Goal: Information Seeking & Learning: Learn about a topic

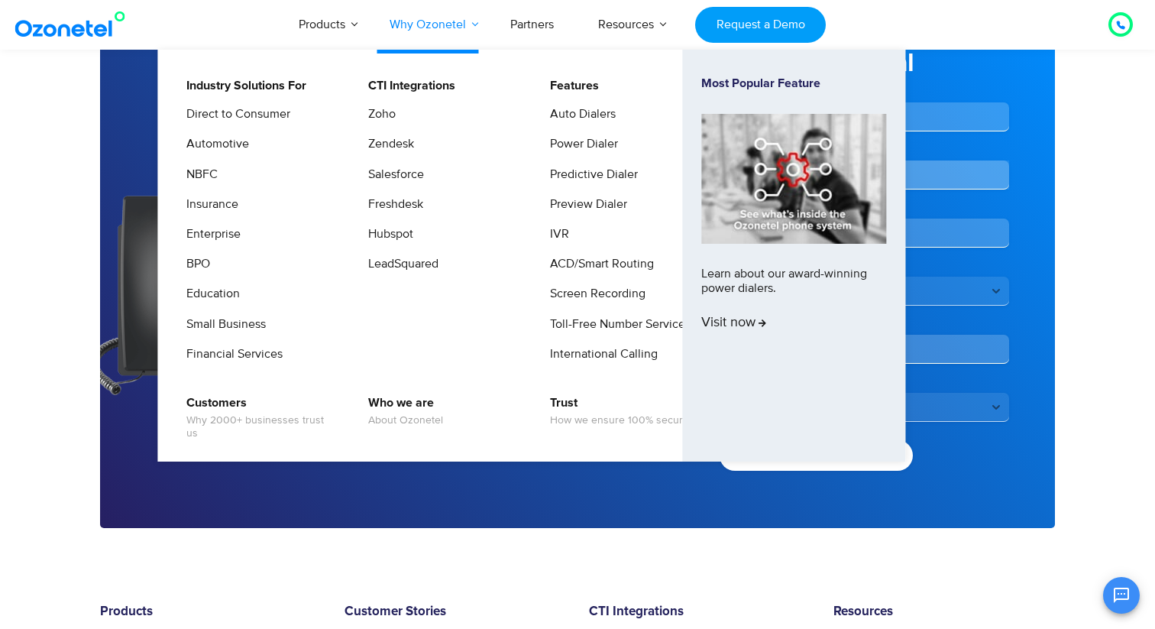
scroll to position [94, 0]
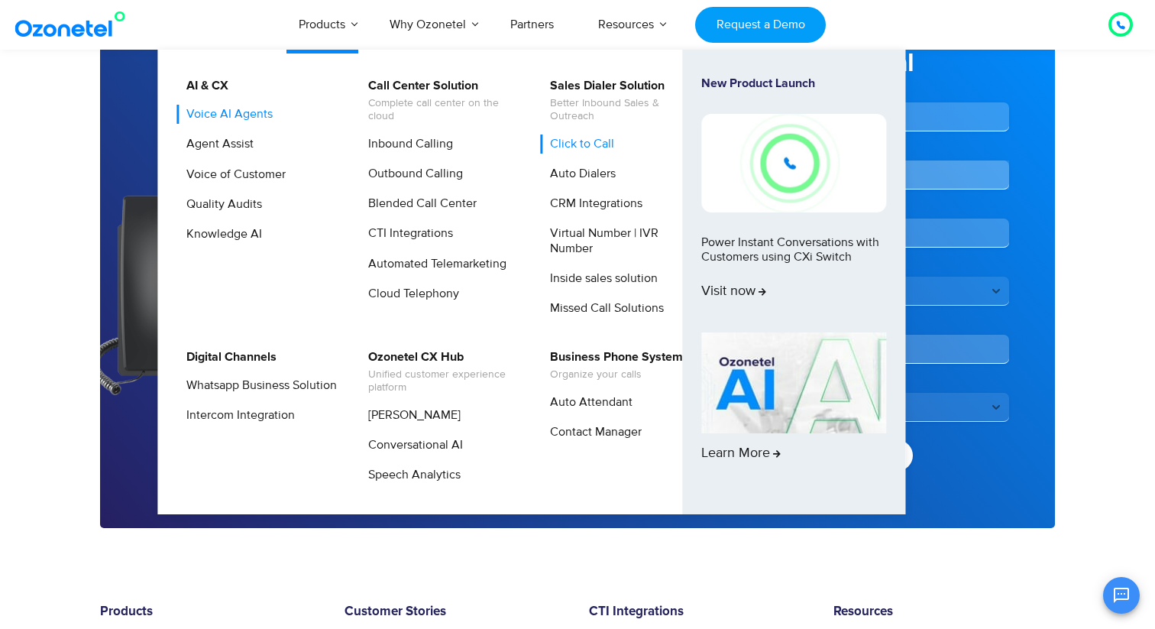
click at [242, 117] on link "Voice AI Agents" at bounding box center [225, 114] width 99 height 19
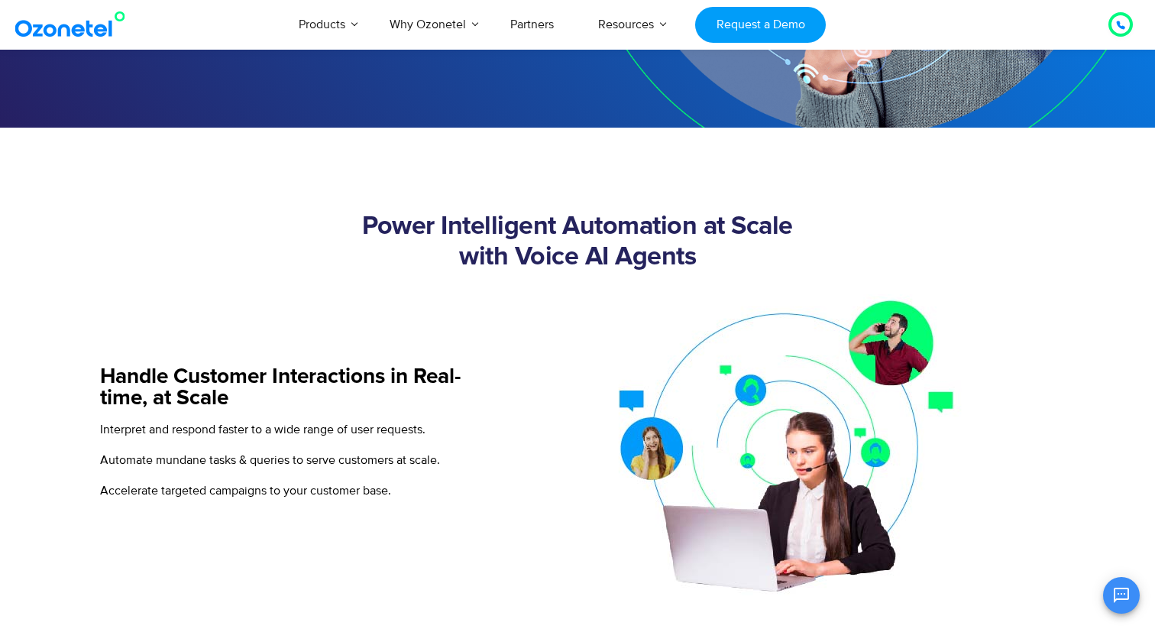
scroll to position [439, 0]
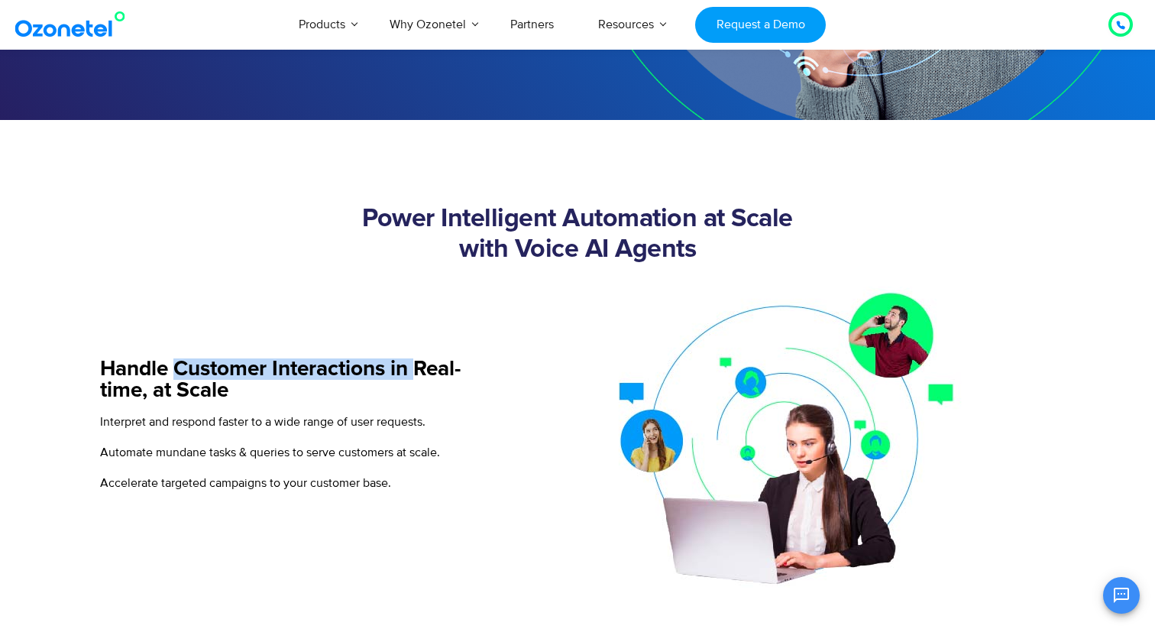
drag, startPoint x: 180, startPoint y: 375, endPoint x: 421, endPoint y: 373, distance: 241.4
click at [422, 373] on h5 "Handle Customer Interactions in Real-time, at Scale" at bounding box center [293, 379] width 386 height 43
click at [421, 373] on h5 "Handle Customer Interactions in Real-time, at Scale" at bounding box center [293, 379] width 386 height 43
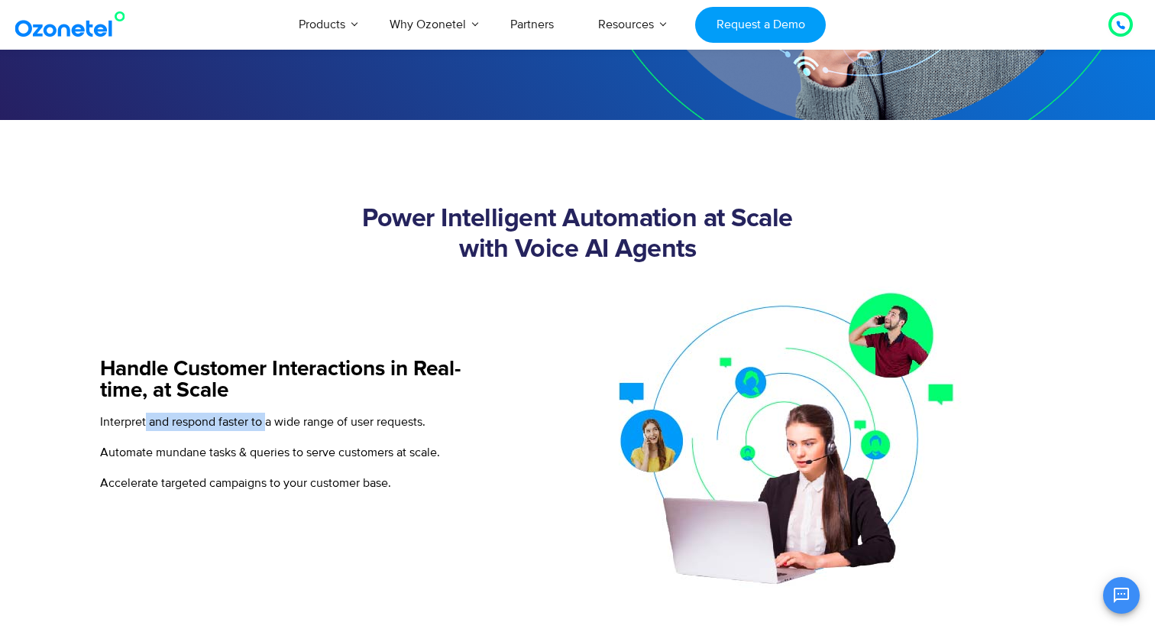
drag, startPoint x: 144, startPoint y: 417, endPoint x: 266, endPoint y: 423, distance: 121.6
click at [266, 423] on span "Interpret and respond faster to a wide range of user requests." at bounding box center [262, 421] width 325 height 15
drag, startPoint x: 150, startPoint y: 422, endPoint x: 299, endPoint y: 429, distance: 149.1
click at [299, 429] on span "Interpret and respond faster to a wide range of user requests." at bounding box center [262, 421] width 325 height 15
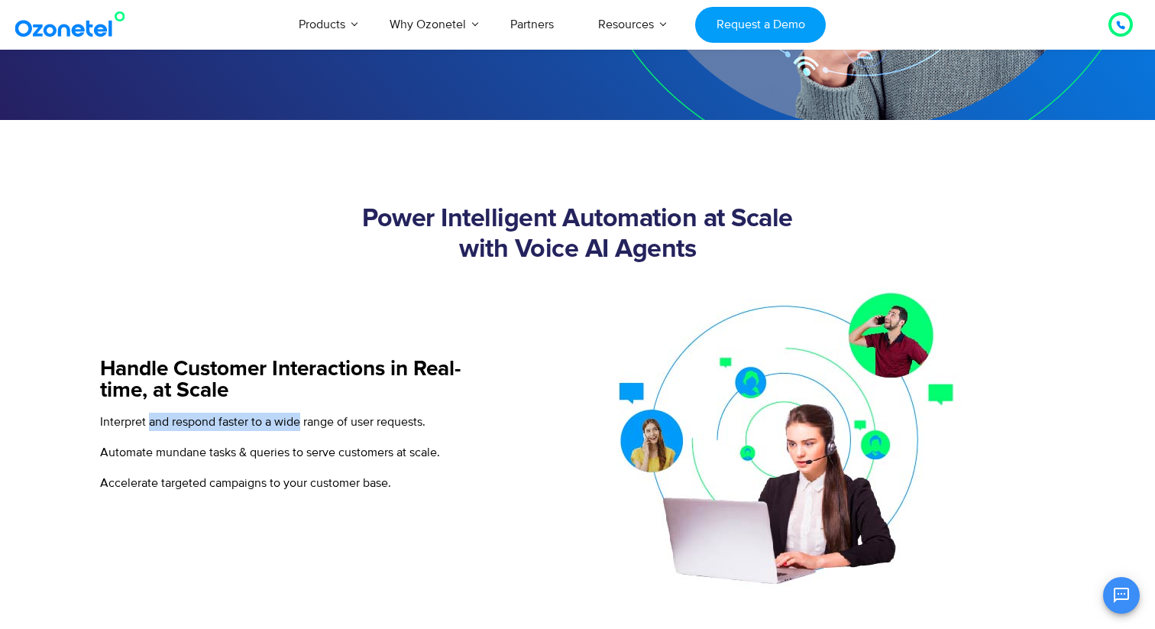
click at [299, 429] on span "Interpret and respond faster to a wide range of user requests." at bounding box center [262, 421] width 325 height 15
click at [208, 454] on span "Automate mundane tasks & queries to serve customers at scale." at bounding box center [270, 452] width 340 height 15
drag, startPoint x: 161, startPoint y: 453, endPoint x: 172, endPoint y: 454, distance: 10.7
click at [172, 454] on span "Automate mundane tasks & queries to serve customers at scale." at bounding box center [270, 452] width 340 height 15
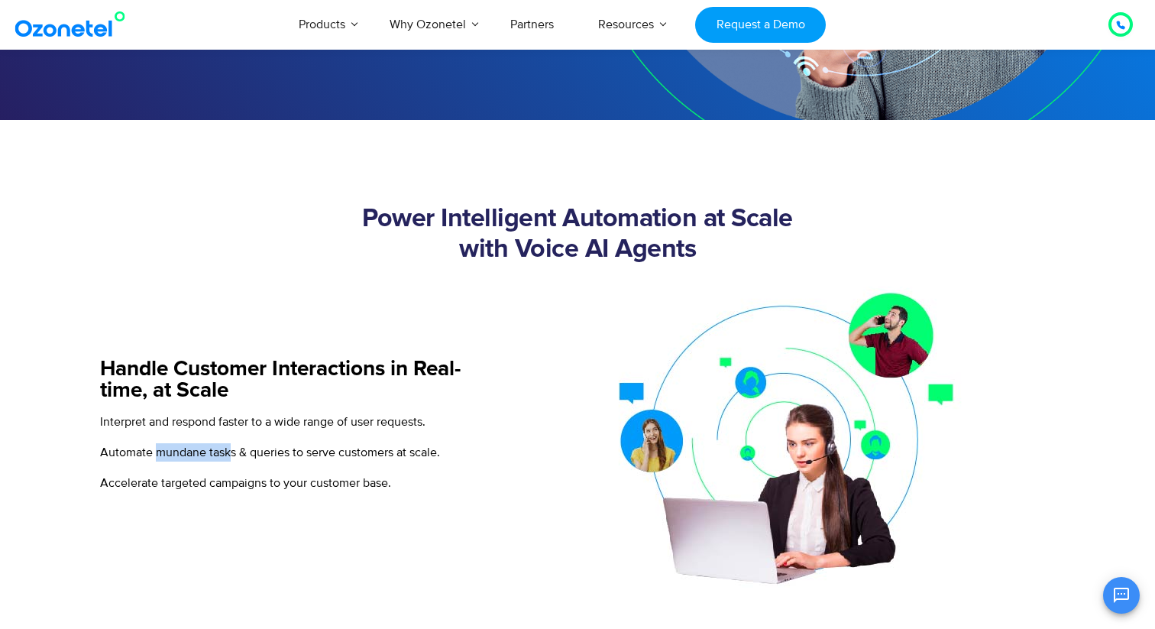
drag, startPoint x: 157, startPoint y: 451, endPoint x: 230, endPoint y: 458, distance: 73.7
click at [230, 458] on span "Automate mundane tasks & queries to serve customers at scale." at bounding box center [270, 452] width 340 height 15
drag, startPoint x: 241, startPoint y: 458, endPoint x: 316, endPoint y: 459, distance: 74.9
click at [316, 459] on p "Automate mundane tasks & queries to serve customers at scale." at bounding box center [293, 452] width 386 height 18
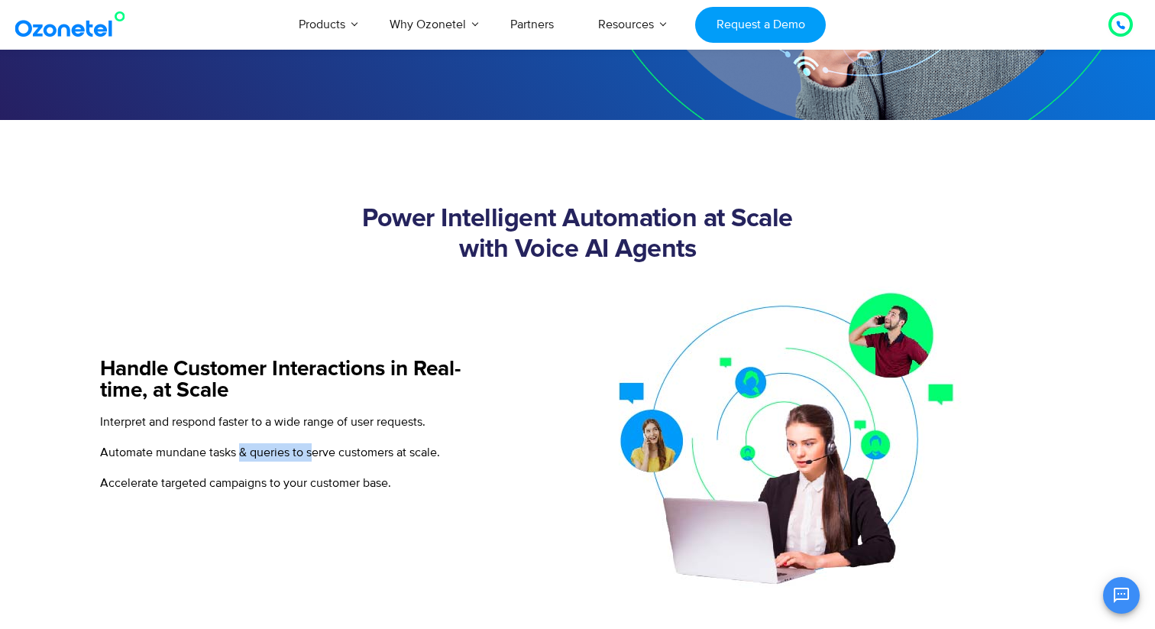
click at [316, 459] on p "Automate mundane tasks & queries to serve customers at scale." at bounding box center [293, 452] width 386 height 18
drag, startPoint x: 310, startPoint y: 451, endPoint x: 468, endPoint y: 449, distance: 158.1
click at [470, 449] on p "Automate mundane tasks & queries to serve customers at scale." at bounding box center [293, 452] width 386 height 18
click at [468, 449] on p "Automate mundane tasks & queries to serve customers at scale." at bounding box center [293, 452] width 386 height 18
drag, startPoint x: 160, startPoint y: 479, endPoint x: 309, endPoint y: 487, distance: 149.2
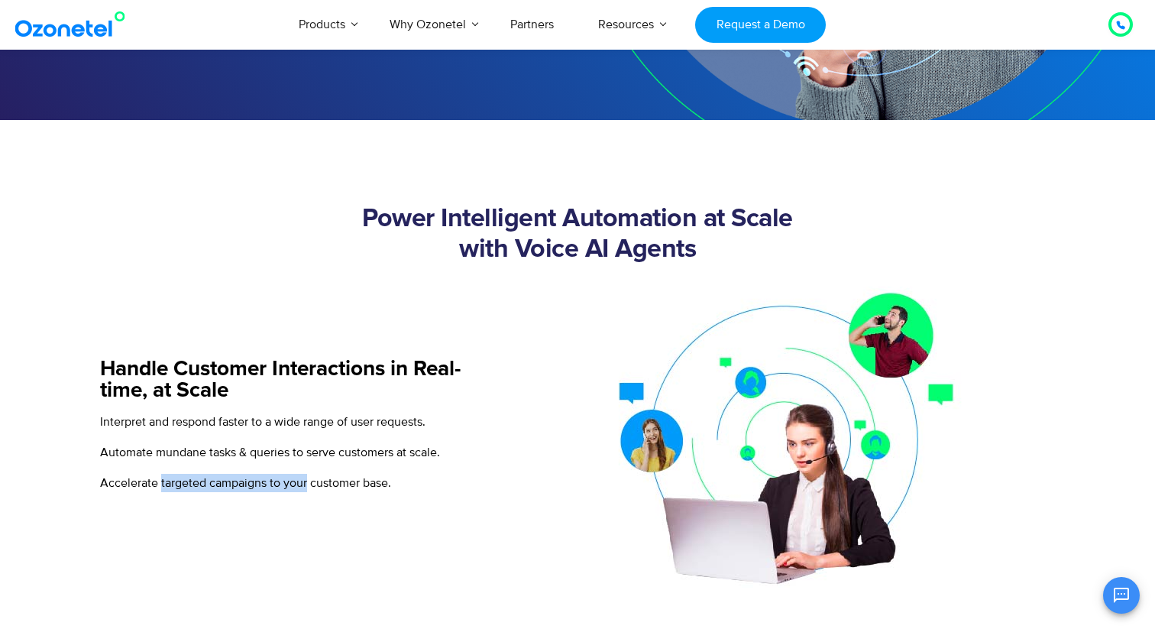
click at [309, 487] on span "Accelerate targeted campaigns to your customer base." at bounding box center [245, 482] width 291 height 15
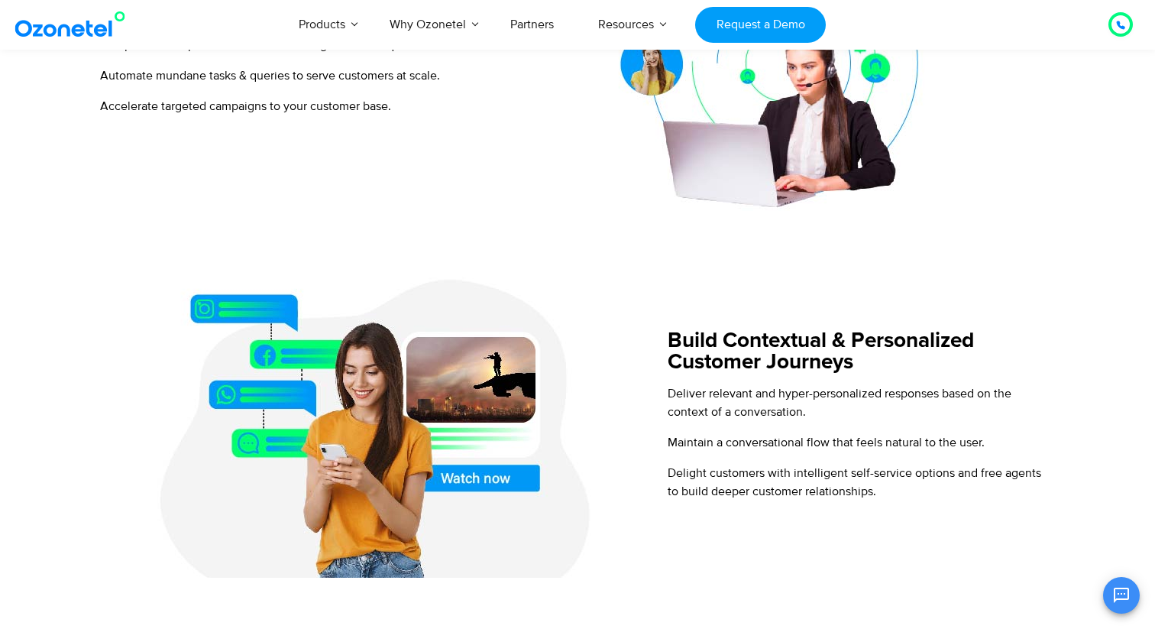
scroll to position [833, 0]
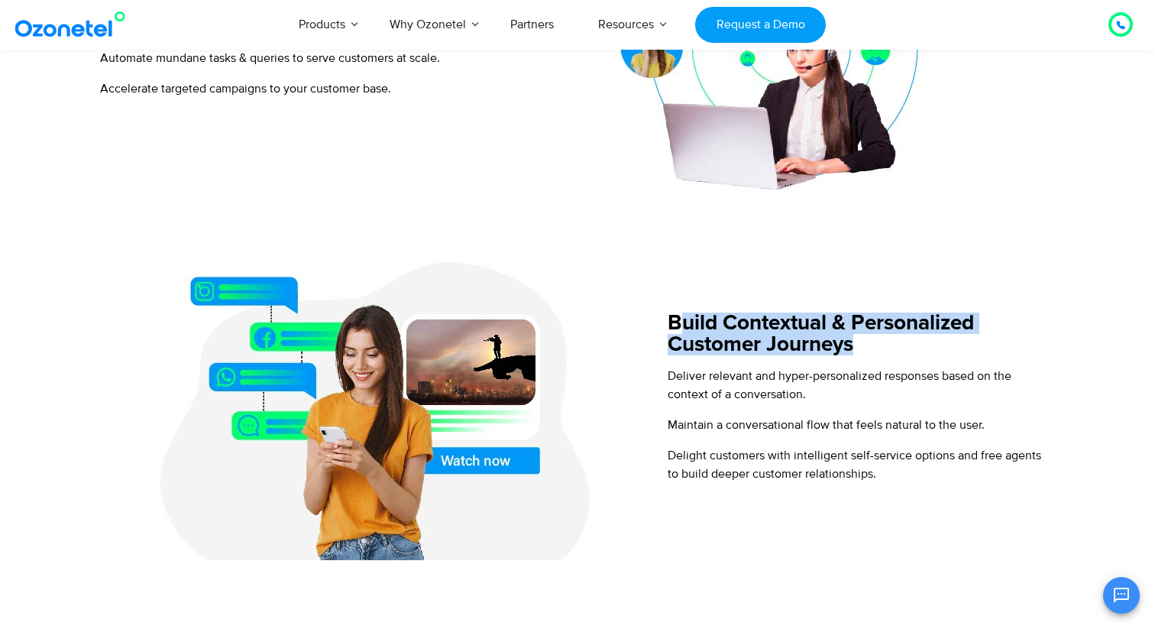
drag, startPoint x: 681, startPoint y: 319, endPoint x: 858, endPoint y: 345, distance: 179.0
click at [858, 345] on h5 "Build Contextual & Personalized Customer Journeys" at bounding box center [861, 333] width 386 height 43
click at [859, 345] on h5 "Build Contextual & Personalized Customer Journeys" at bounding box center [861, 333] width 386 height 43
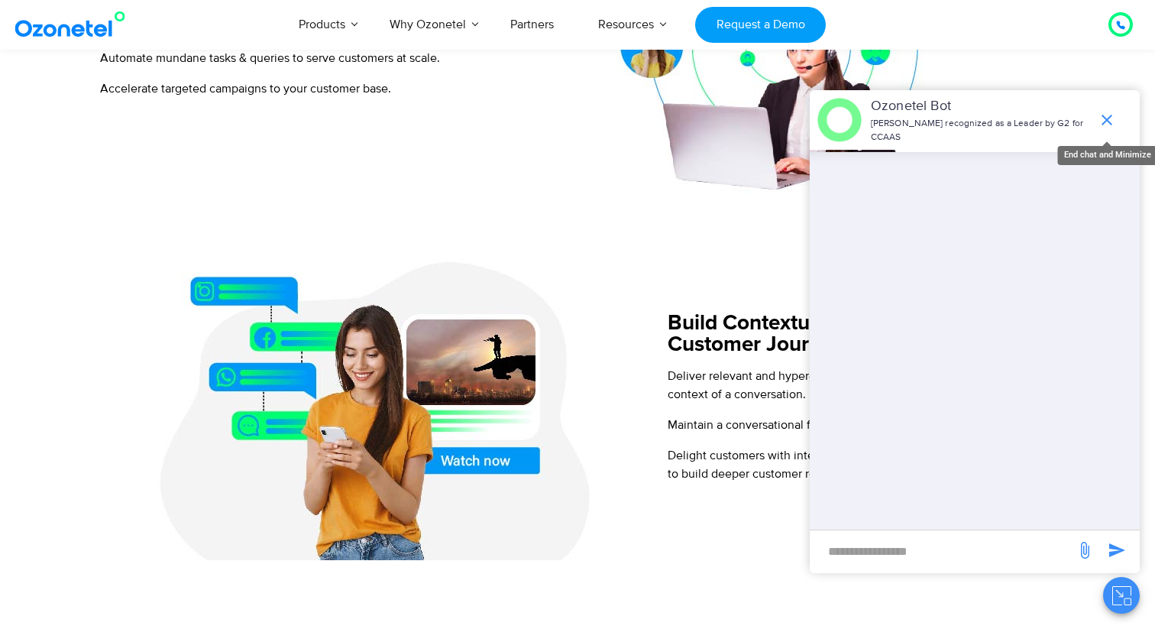
click at [1105, 124] on icon "end chat or minimize" at bounding box center [1107, 120] width 18 height 18
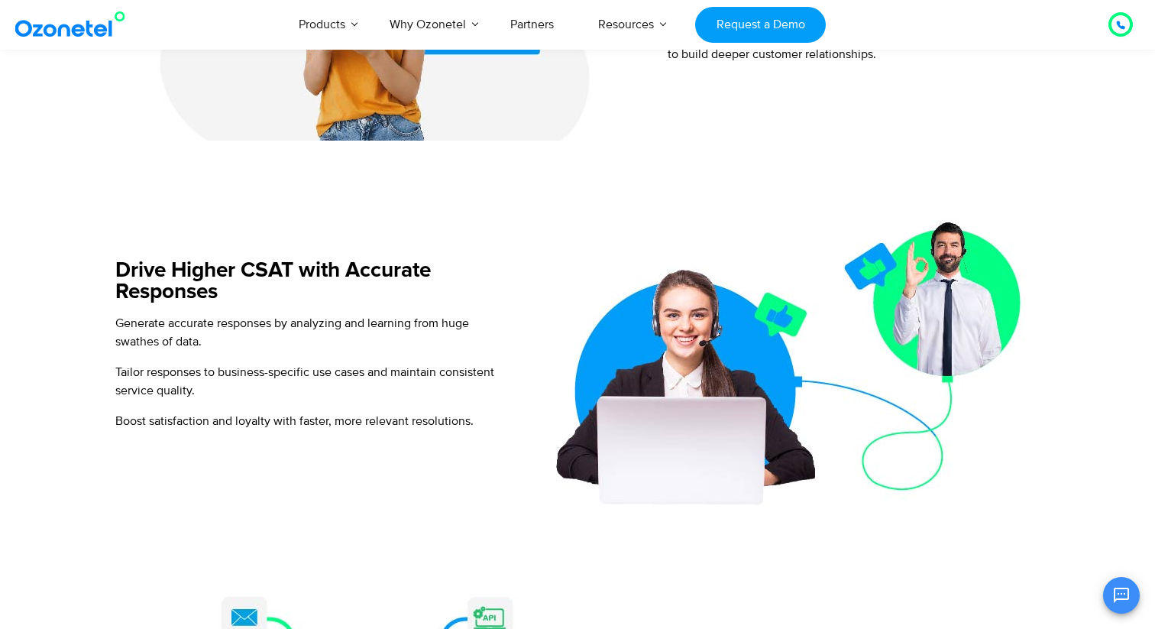
scroll to position [1258, 0]
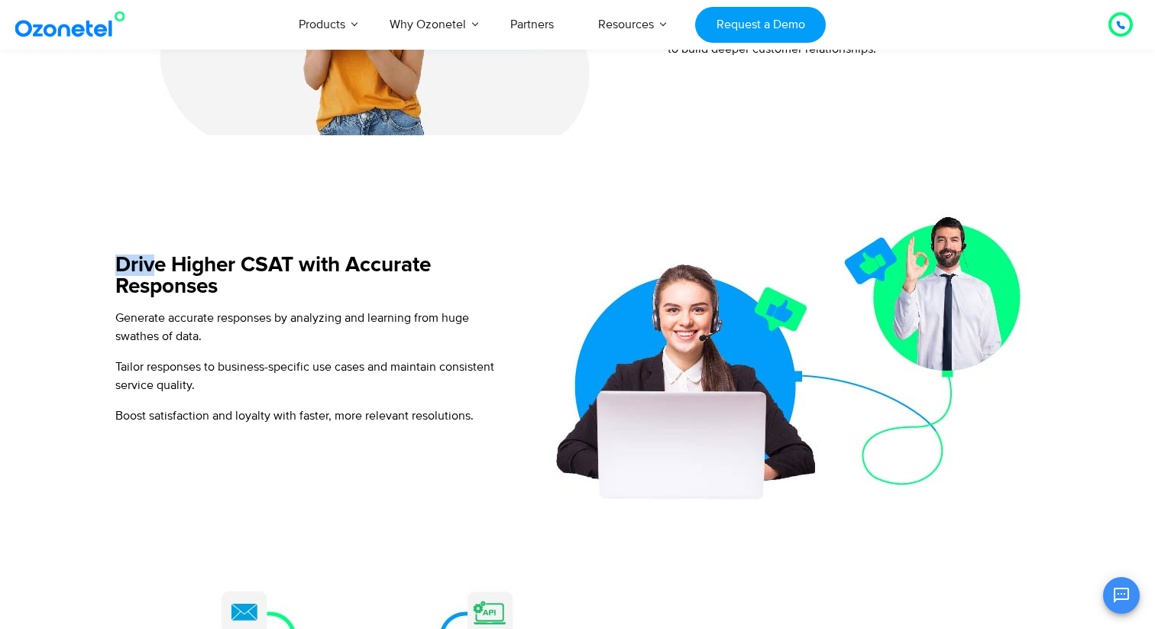
drag, startPoint x: 118, startPoint y: 264, endPoint x: 155, endPoint y: 265, distance: 36.7
click at [155, 265] on h5 "Drive Higher CSAT with Accurate Responses" at bounding box center [311, 275] width 393 height 43
drag, startPoint x: 156, startPoint y: 265, endPoint x: 234, endPoint y: 273, distance: 78.4
click at [234, 273] on h5 "Drive Higher CSAT with Accurate Responses" at bounding box center [311, 275] width 393 height 43
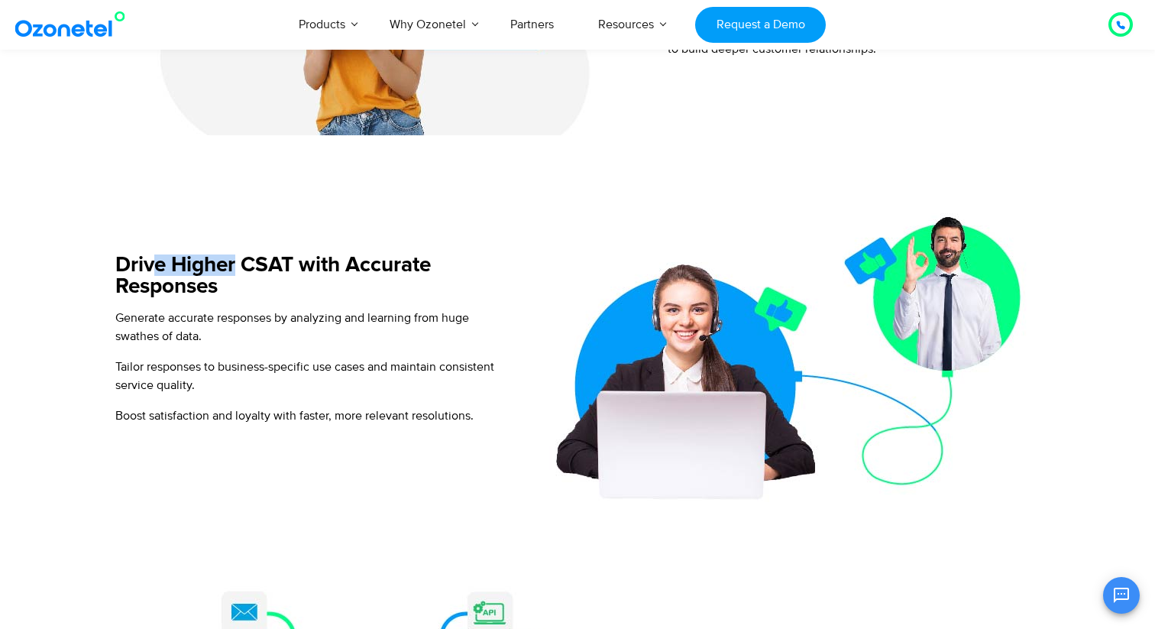
click at [234, 273] on h5 "Drive Higher CSAT with Accurate Responses" at bounding box center [311, 275] width 393 height 43
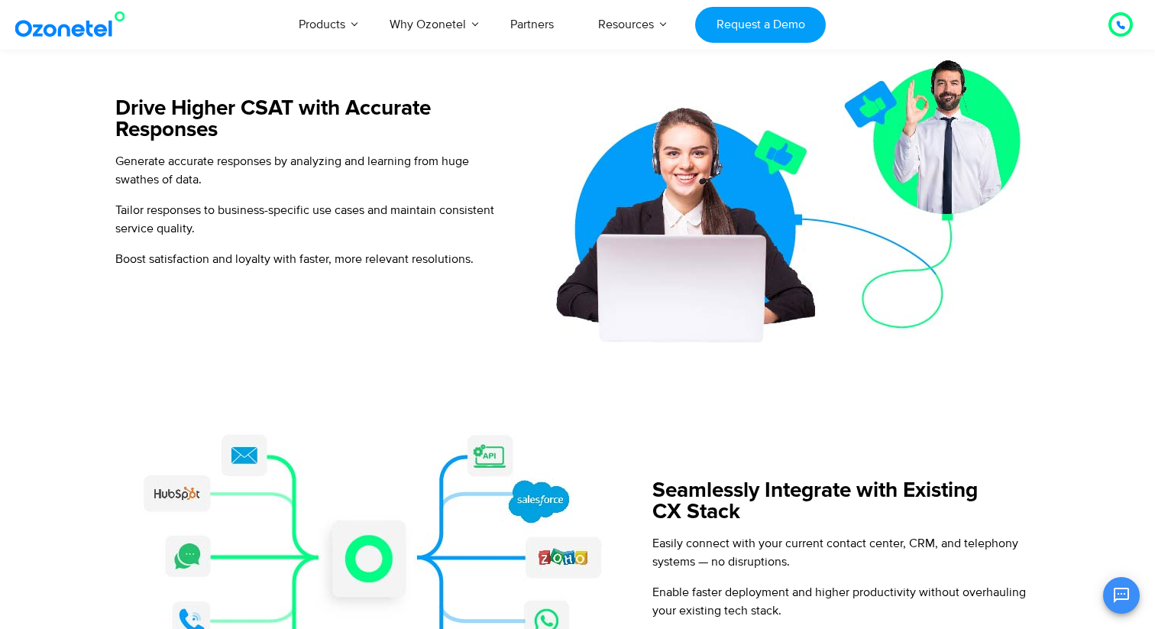
scroll to position [1416, 0]
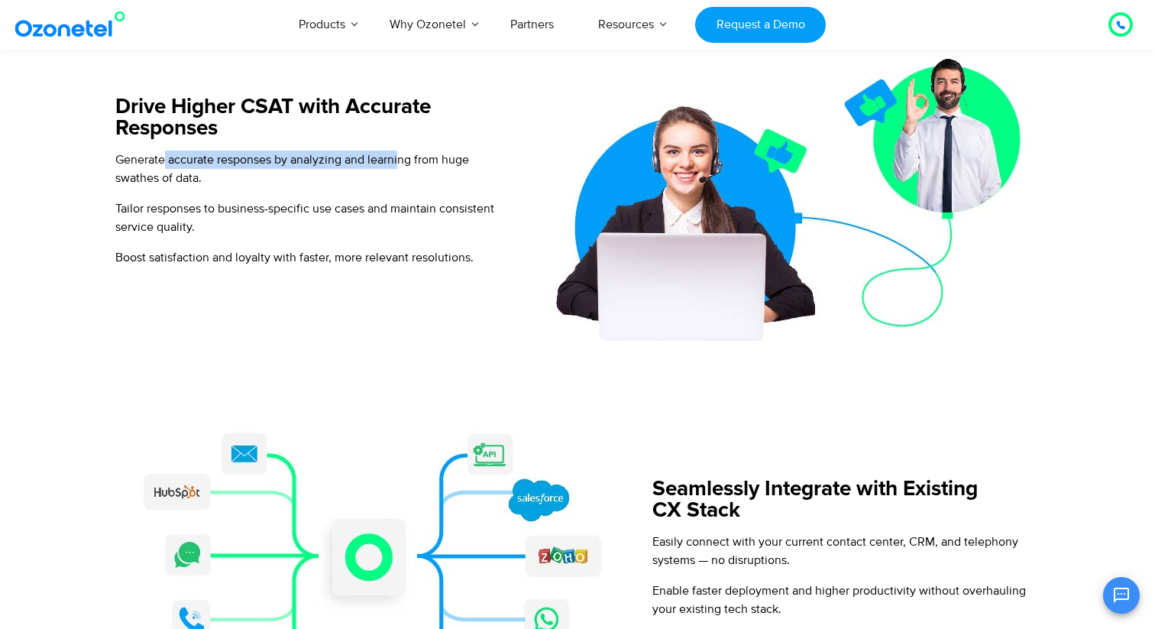
drag, startPoint x: 167, startPoint y: 160, endPoint x: 400, endPoint y: 163, distance: 233.8
click at [400, 163] on p "Generate accurate responses by analyzing and learning from huge swathes of data." at bounding box center [311, 168] width 393 height 37
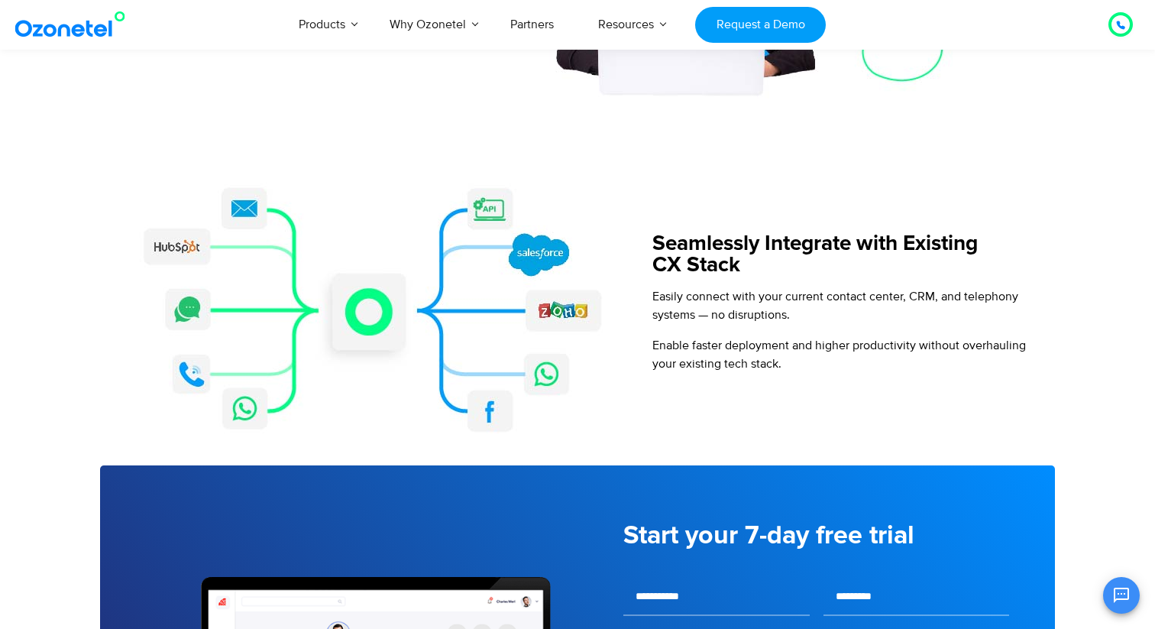
scroll to position [1672, 0]
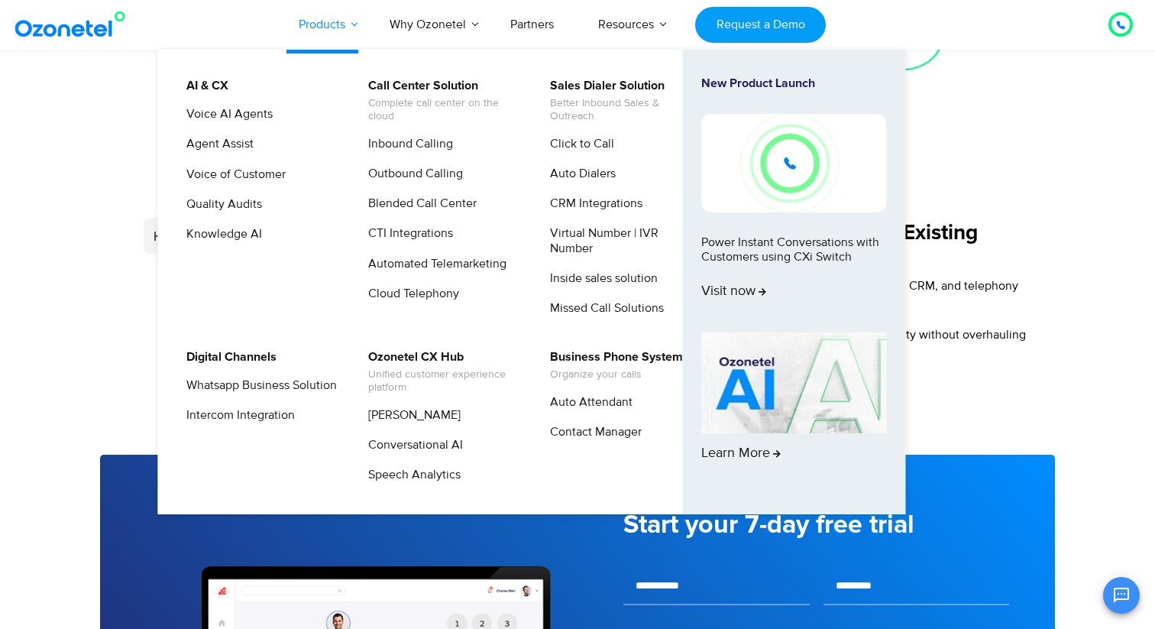
click at [351, 26] on link "Products" at bounding box center [322, 24] width 91 height 50
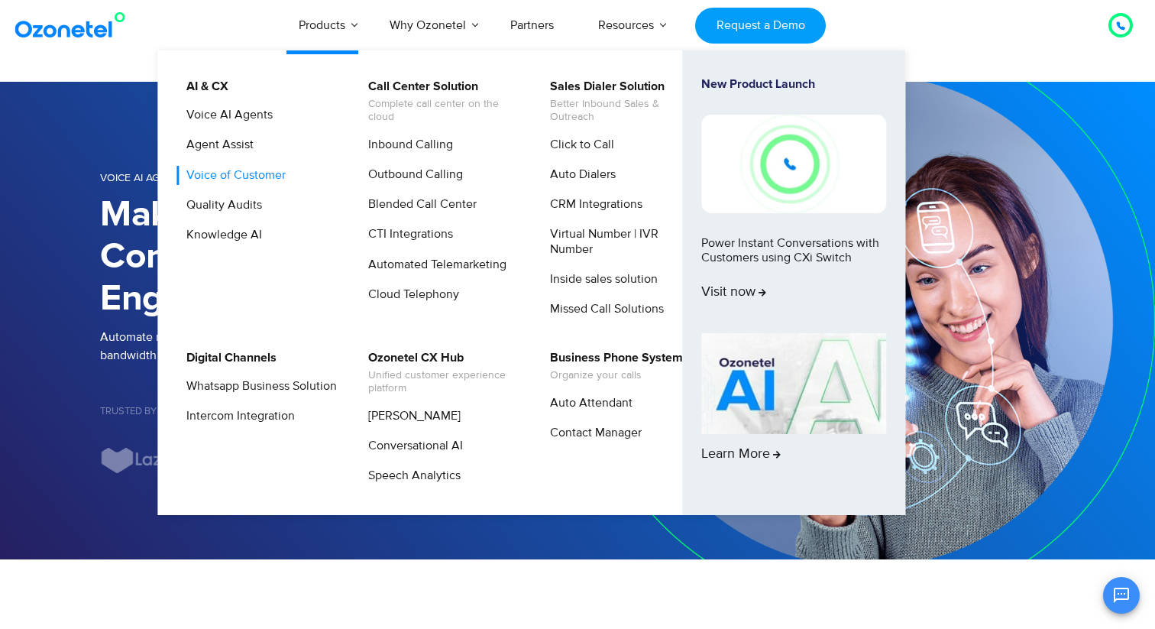
click at [245, 178] on link "Voice of Customer" at bounding box center [232, 175] width 112 height 19
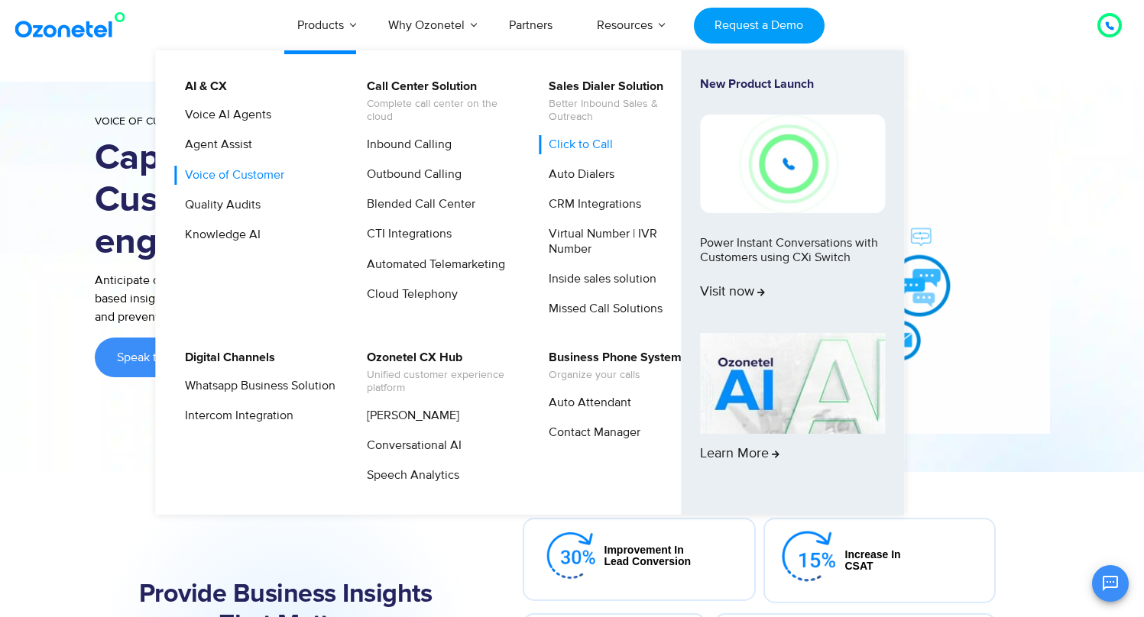
click at [572, 138] on link "Click to Call" at bounding box center [577, 144] width 76 height 19
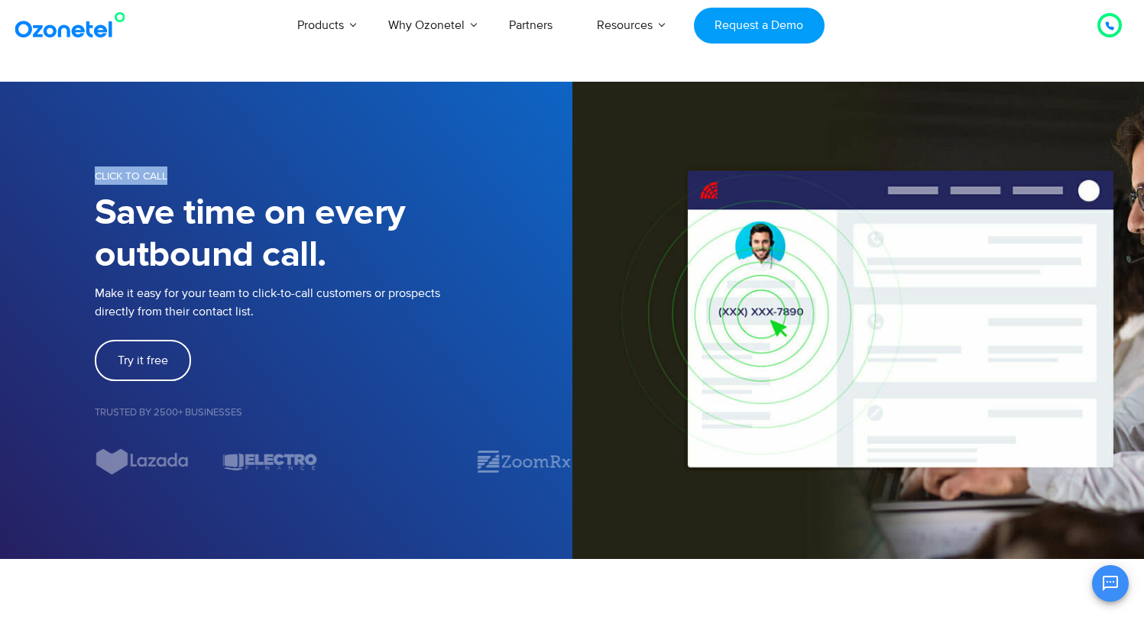
drag, startPoint x: 93, startPoint y: 176, endPoint x: 186, endPoint y: 185, distance: 93.6
click at [186, 185] on div "CLICK TO CALL Save time on every outbound call. Make it easy for your team to c…" at bounding box center [572, 320] width 978 height 371
copy span "CLICK TO CALL"
click at [235, 184] on div "CLICK TO CALL" at bounding box center [333, 178] width 477 height 22
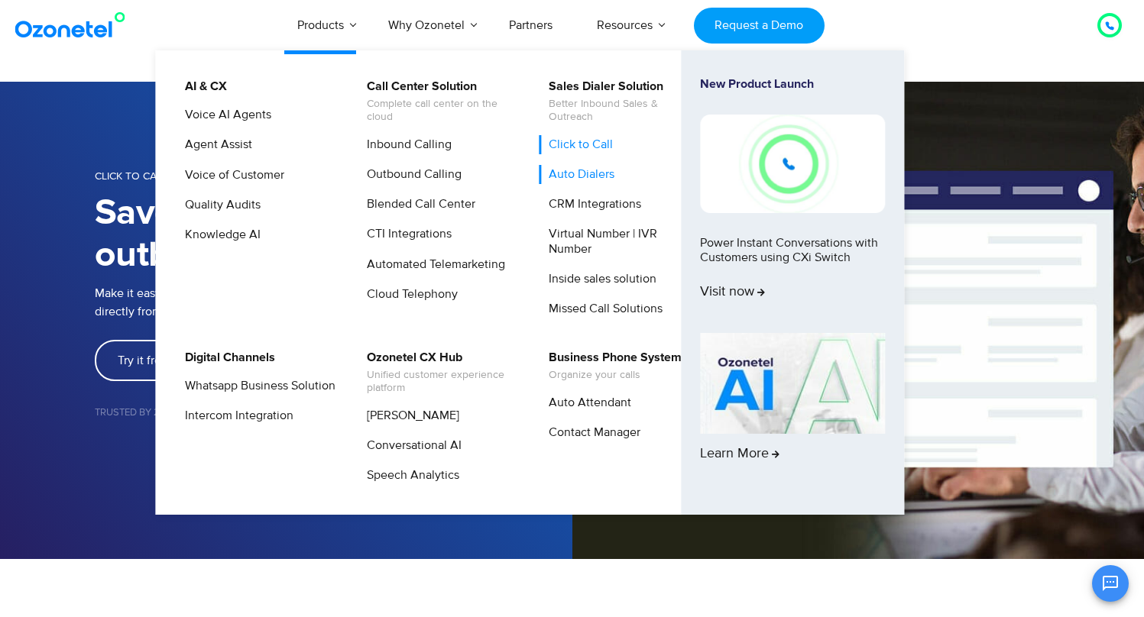
click at [601, 182] on link "Auto Dialers" at bounding box center [578, 174] width 78 height 19
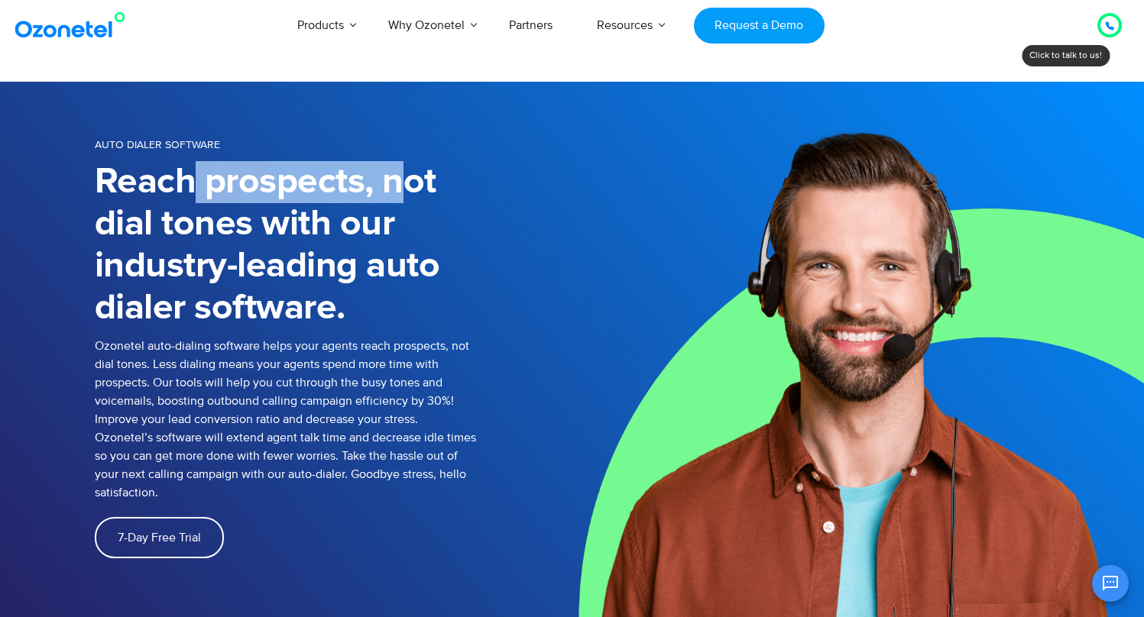
drag, startPoint x: 196, startPoint y: 183, endPoint x: 409, endPoint y: 196, distance: 212.8
click at [409, 196] on h1 "Reach prospects, not dial tones with our industry-leading auto dialer software." at bounding box center [286, 245] width 382 height 168
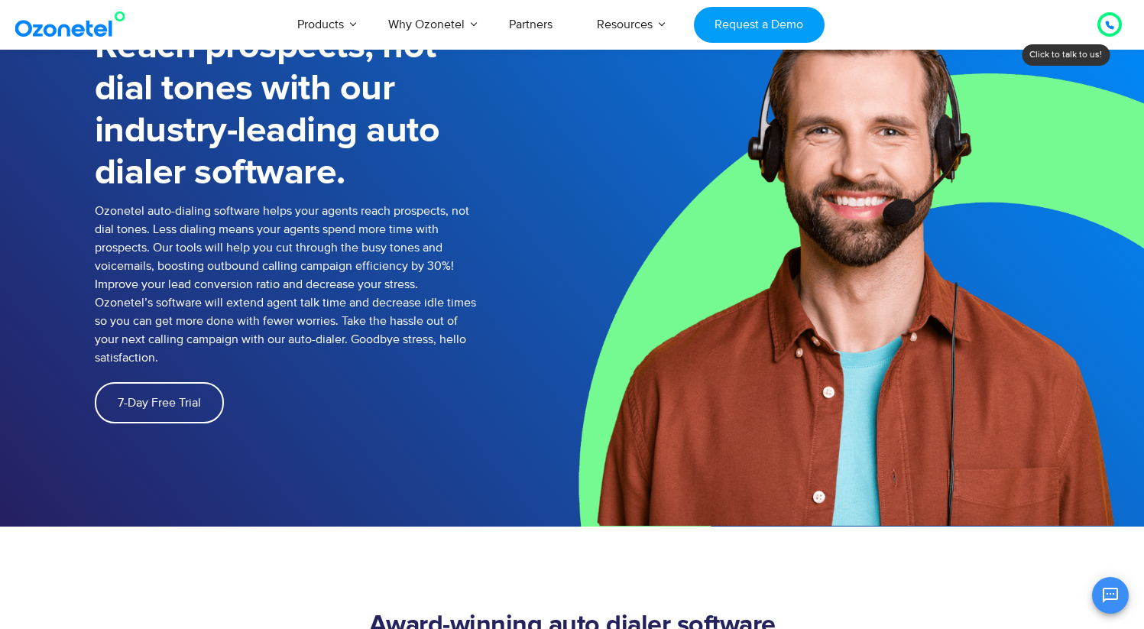
scroll to position [134, 0]
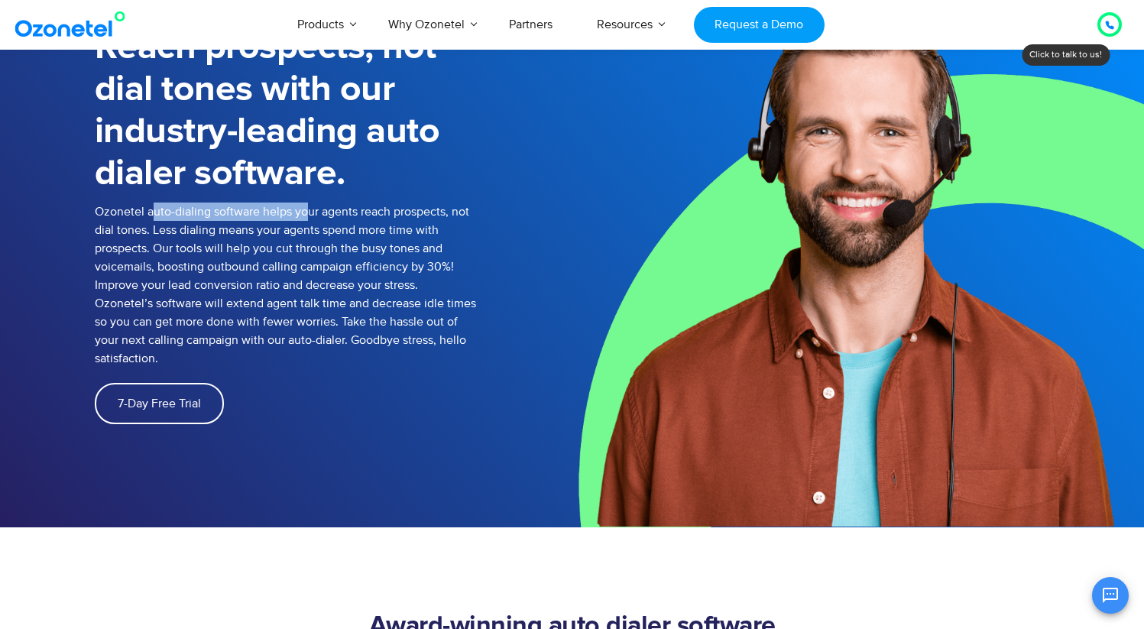
drag, startPoint x: 154, startPoint y: 215, endPoint x: 308, endPoint y: 215, distance: 154.3
click at [308, 215] on p "Ozonetel auto-dialing software helps your agents reach prospects, not dial tone…" at bounding box center [286, 284] width 382 height 165
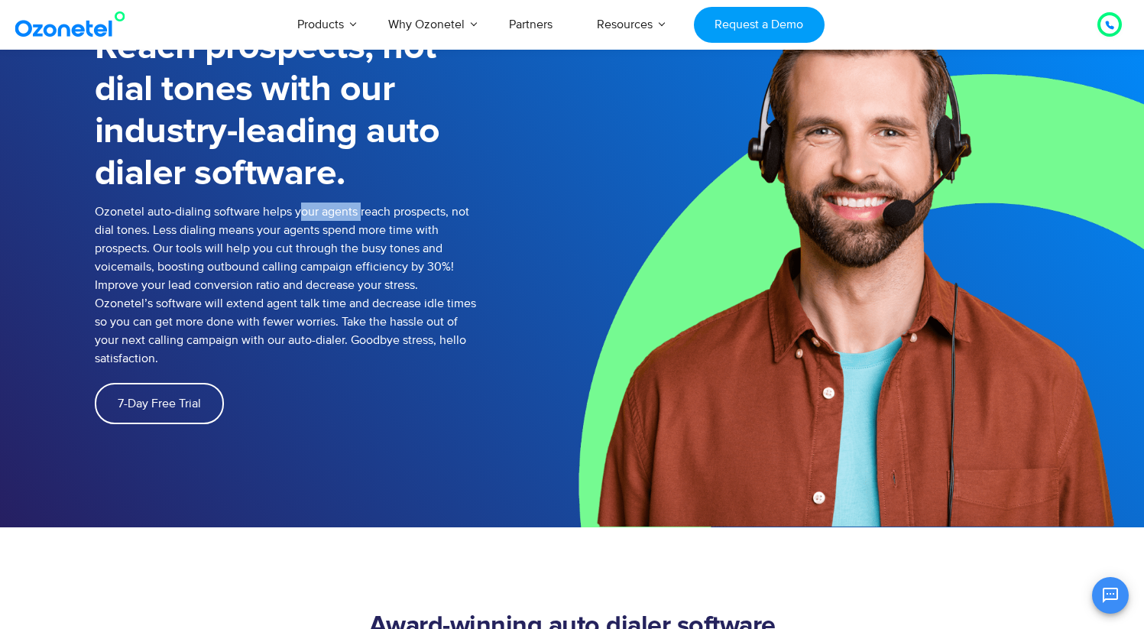
drag, startPoint x: 298, startPoint y: 212, endPoint x: 360, endPoint y: 214, distance: 61.9
click at [360, 214] on p "Ozonetel auto-dialing software helps your agents reach prospects, not dial tone…" at bounding box center [286, 284] width 382 height 165
click at [348, 215] on p "Ozonetel auto-dialing software helps your agents reach prospects, not dial tone…" at bounding box center [286, 284] width 382 height 165
drag, startPoint x: 322, startPoint y: 215, endPoint x: 448, endPoint y: 210, distance: 126.2
click at [448, 210] on p "Ozonetel auto-dialing software helps your agents reach prospects, not dial tone…" at bounding box center [286, 284] width 382 height 165
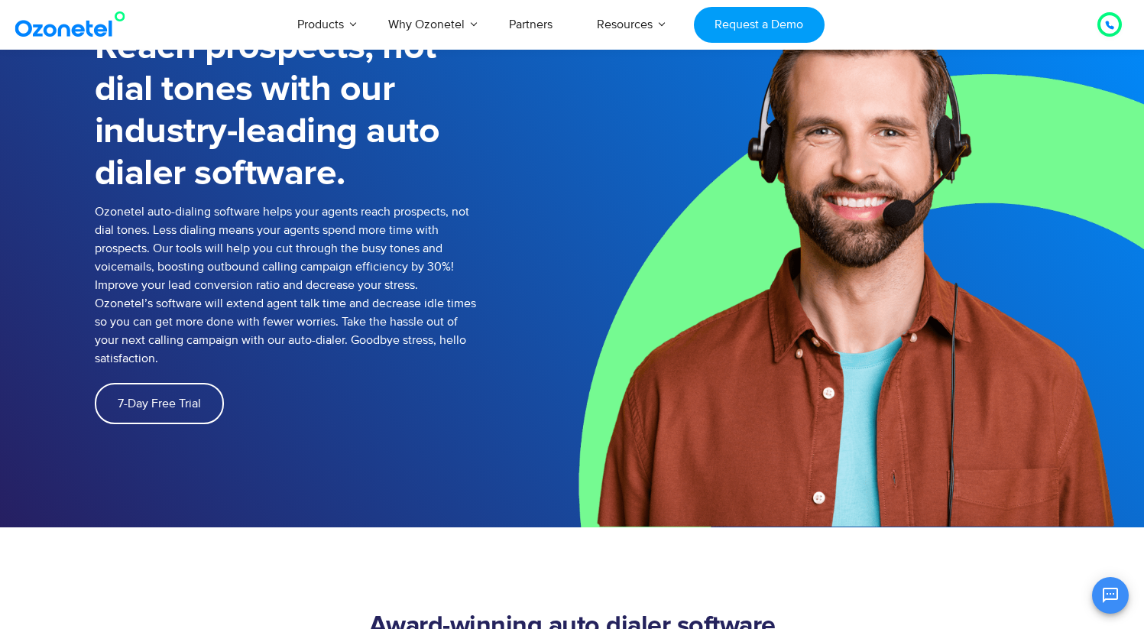
click at [447, 212] on p "Ozonetel auto-dialing software helps your agents reach prospects, not dial tone…" at bounding box center [286, 284] width 382 height 165
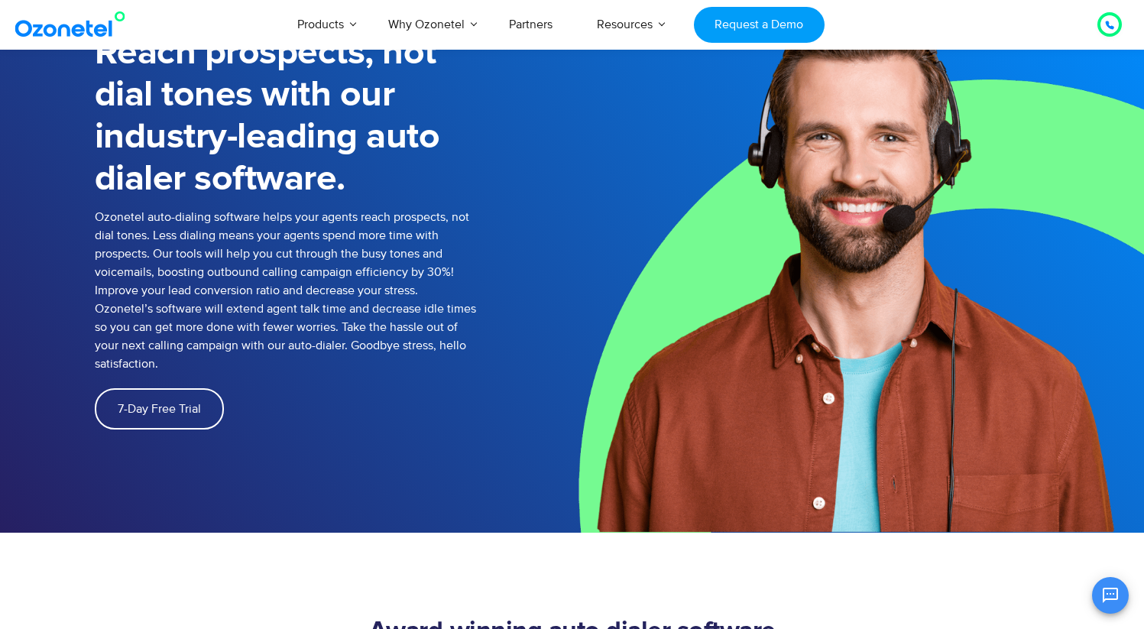
scroll to position [128, 0]
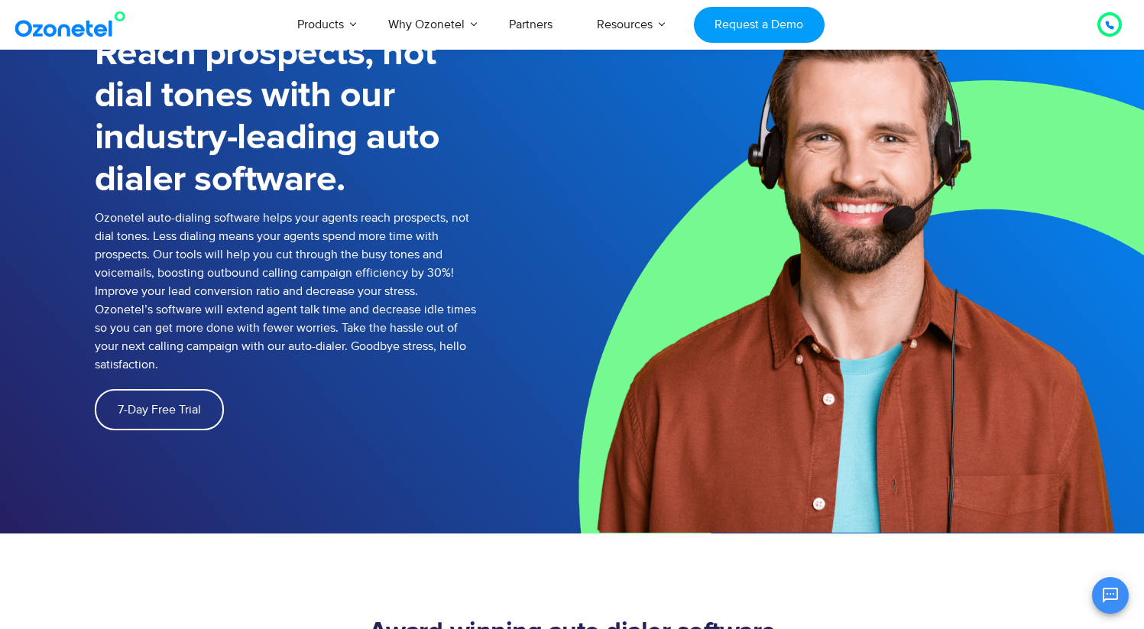
drag, startPoint x: 150, startPoint y: 240, endPoint x: 225, endPoint y: 238, distance: 74.1
click at [225, 238] on p "Ozonetel auto-dialing software helps your agents reach prospects, not dial tone…" at bounding box center [286, 291] width 382 height 165
drag, startPoint x: 184, startPoint y: 241, endPoint x: 311, endPoint y: 238, distance: 126.9
click at [311, 238] on p "Ozonetel auto-dialing software helps your agents reach prospects, not dial tone…" at bounding box center [286, 291] width 382 height 165
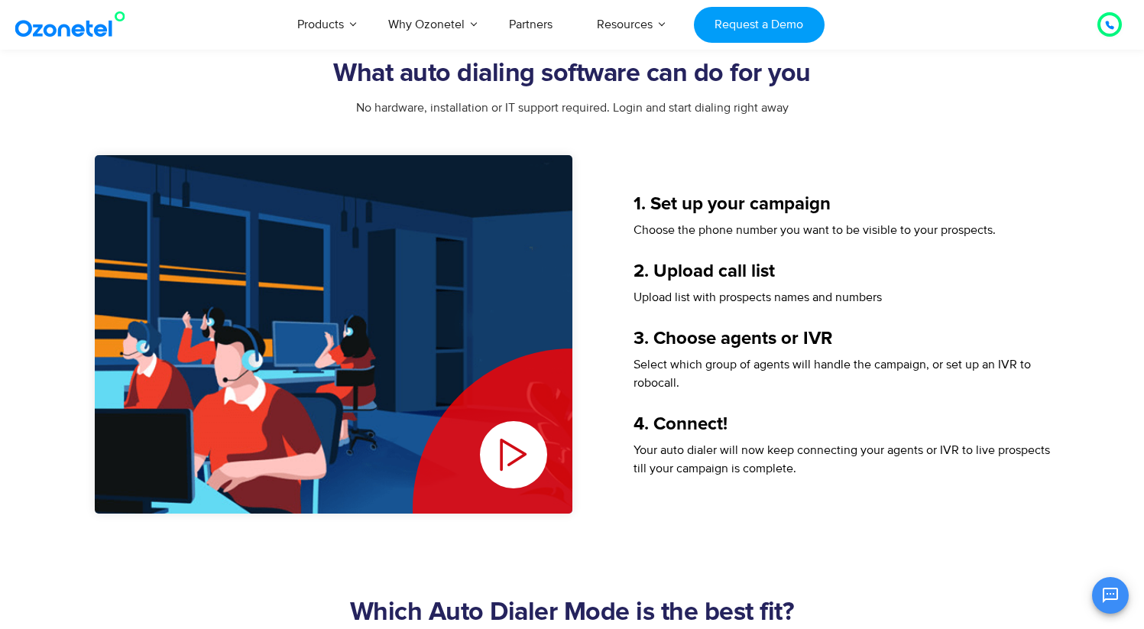
scroll to position [2022, 0]
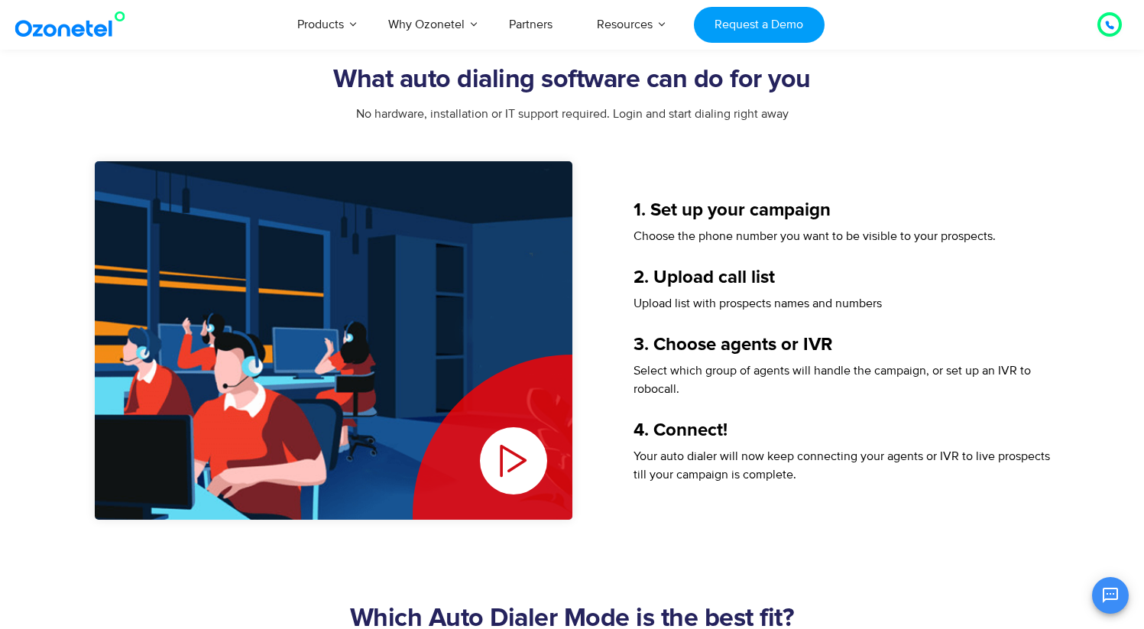
click at [639, 207] on h5 "1. Set up your campaign" at bounding box center [841, 210] width 416 height 18
drag, startPoint x: 642, startPoint y: 207, endPoint x: 824, endPoint y: 218, distance: 182.9
click at [824, 218] on h5 "1. Set up your campaign" at bounding box center [841, 210] width 416 height 18
drag, startPoint x: 649, startPoint y: 273, endPoint x: 805, endPoint y: 271, distance: 156.6
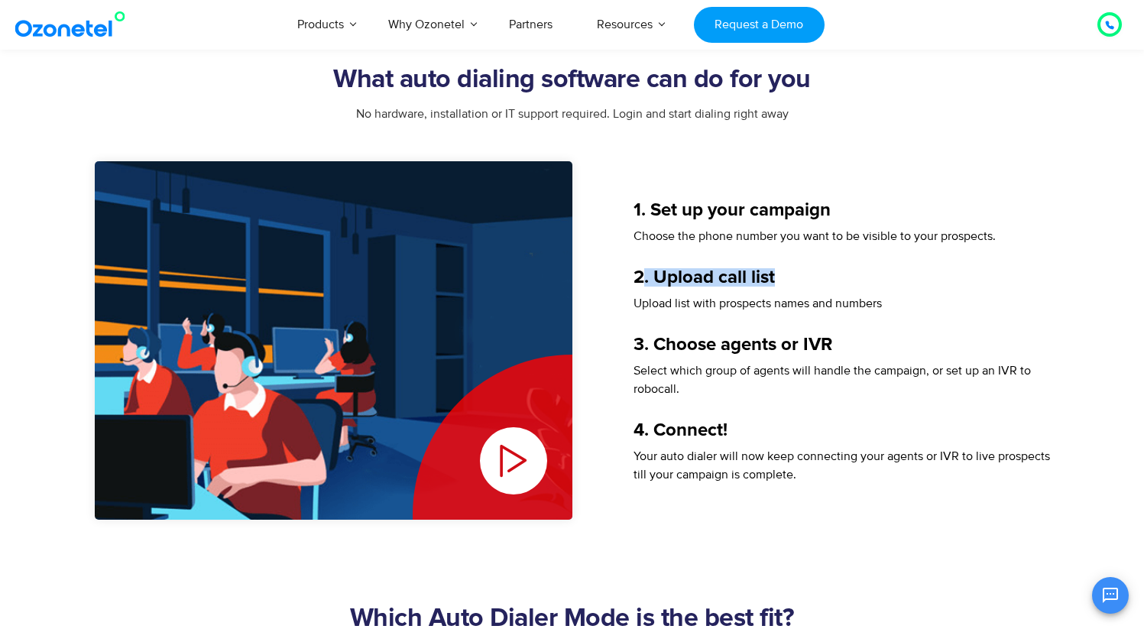
click at [805, 271] on h5 "2. Upload call list" at bounding box center [841, 277] width 416 height 18
click at [673, 278] on h5 "2. Upload call list" at bounding box center [841, 277] width 416 height 18
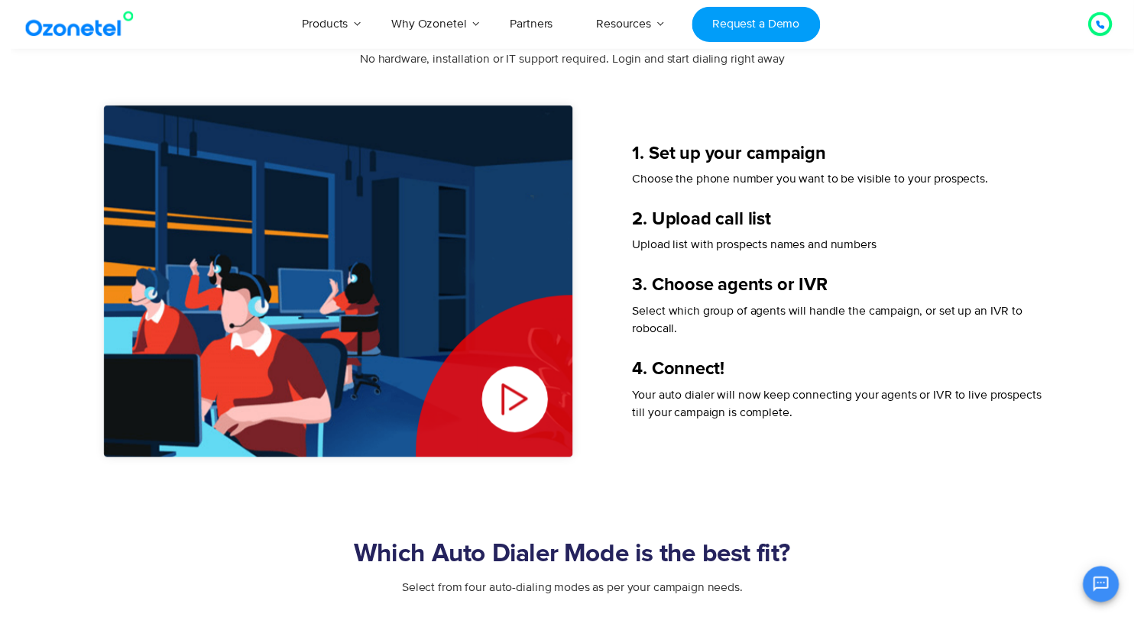
scroll to position [0, 0]
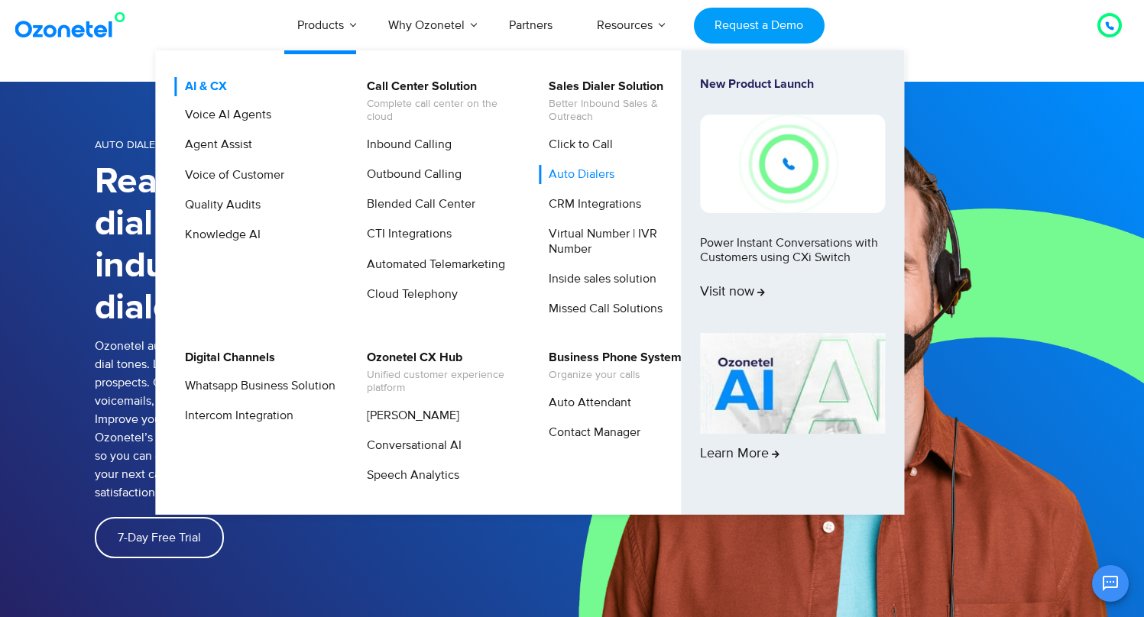
click at [191, 87] on link "AI & CX" at bounding box center [202, 86] width 54 height 19
click at [640, 377] on span "Organize your calls" at bounding box center [615, 375] width 133 height 13
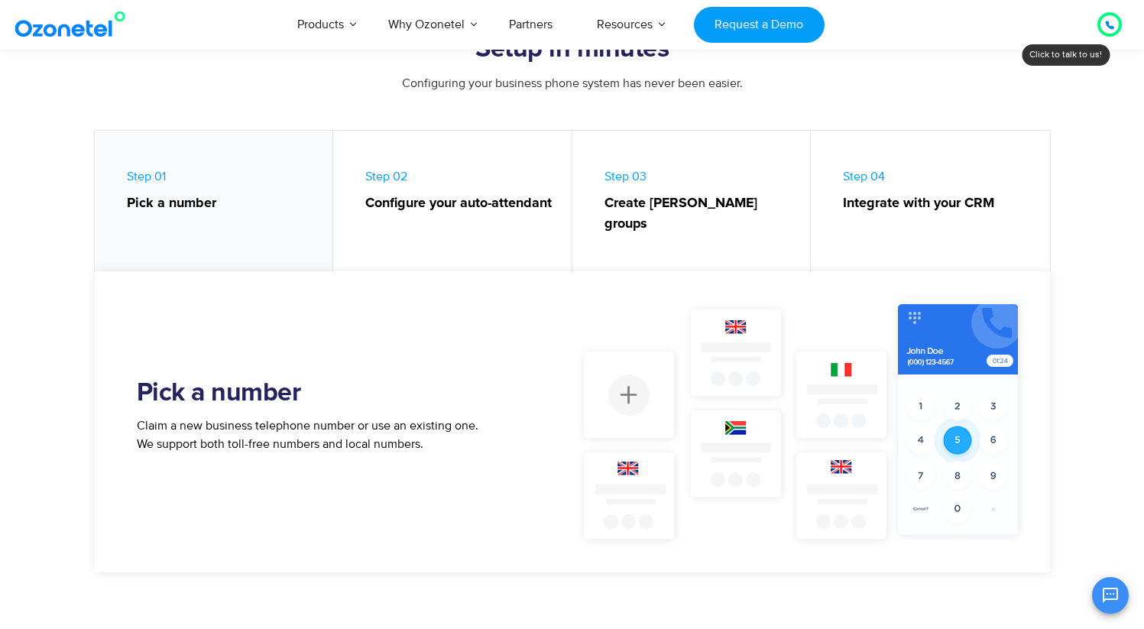
scroll to position [612, 0]
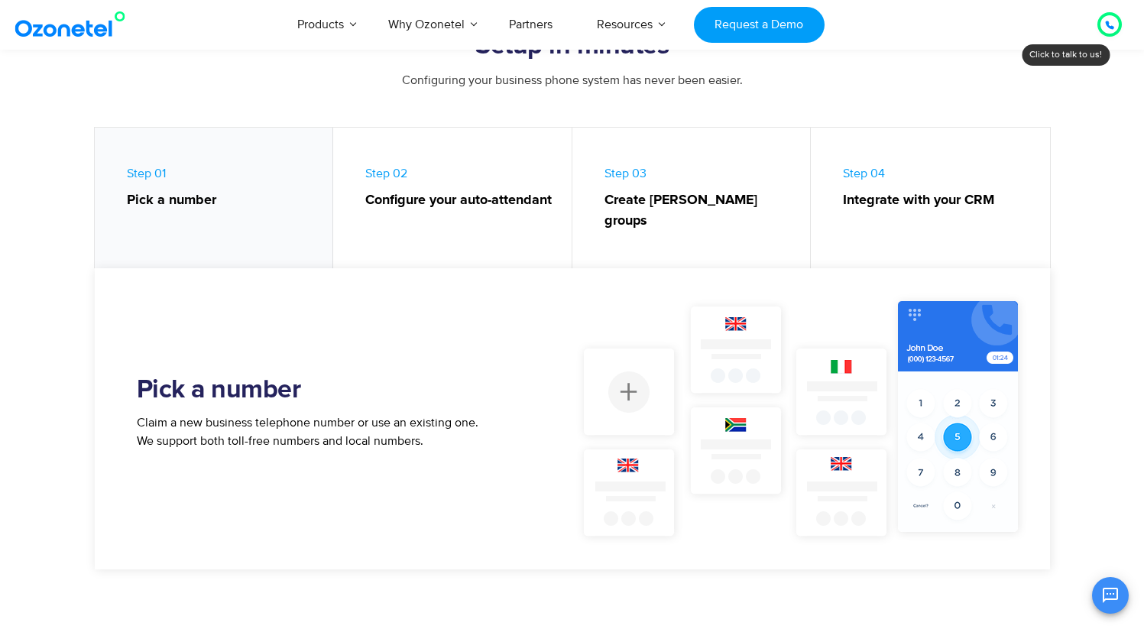
click at [440, 194] on strong "Configure your auto-attendant" at bounding box center [460, 200] width 191 height 21
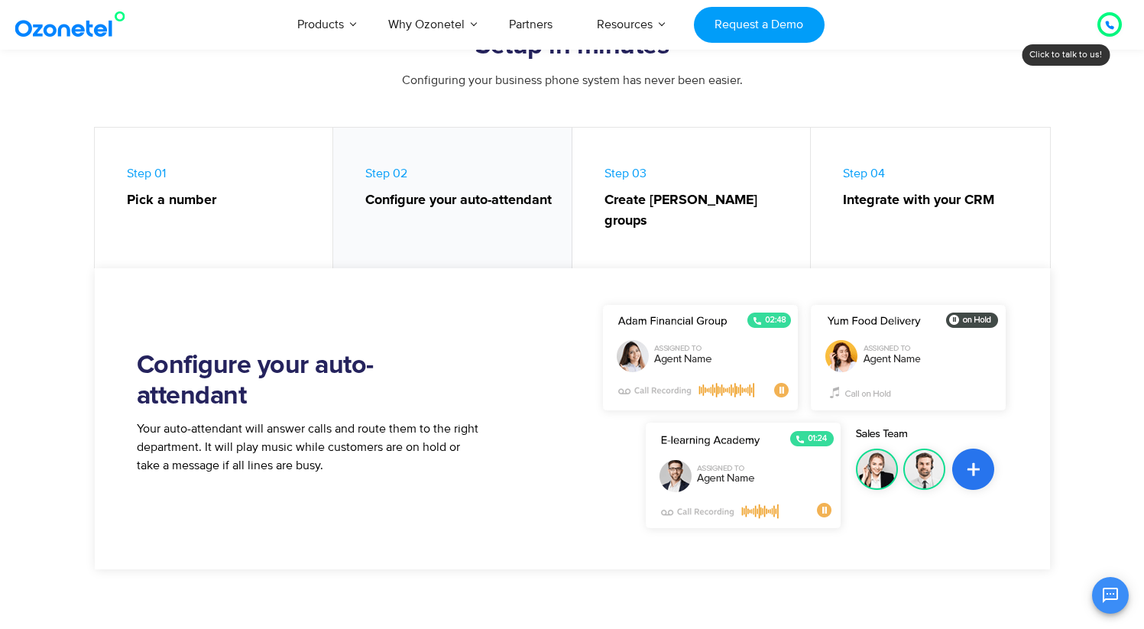
click at [630, 194] on strong "Create [PERSON_NAME] groups" at bounding box center [699, 210] width 191 height 41
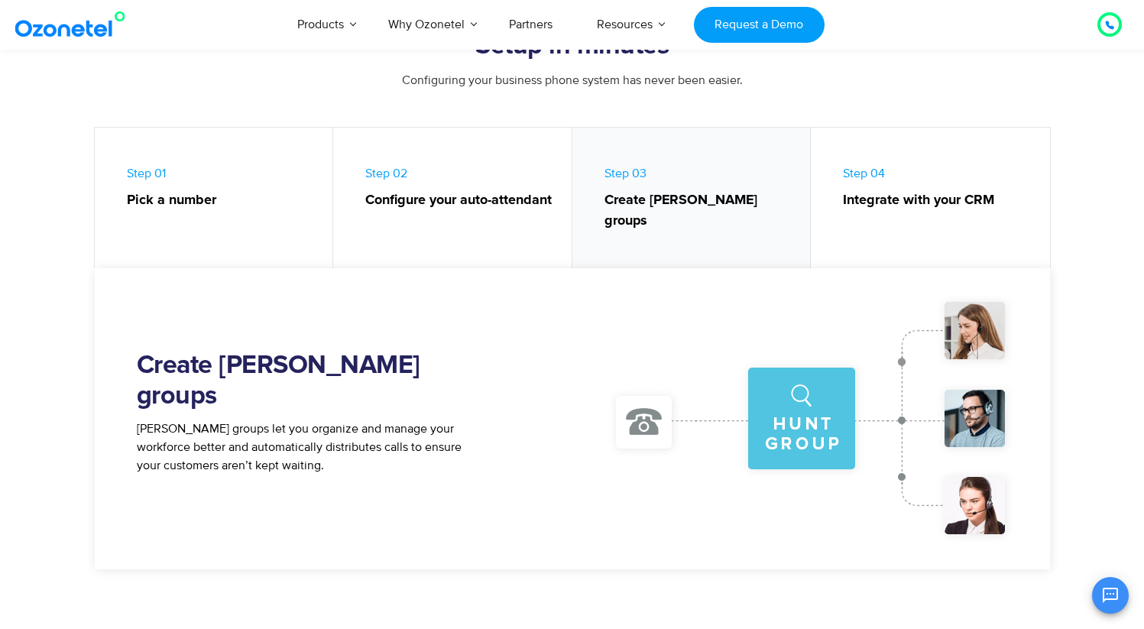
click at [863, 228] on link "Step 04 Integrate with your CRM" at bounding box center [930, 202] width 239 height 148
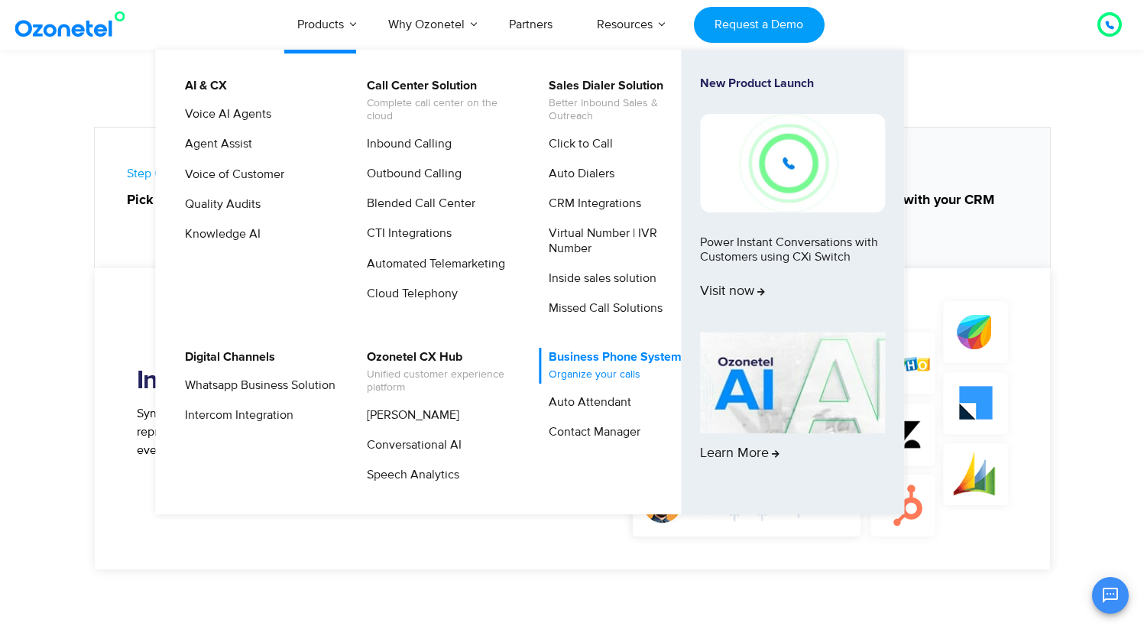
click at [597, 369] on span "Organize your calls" at bounding box center [615, 374] width 133 height 13
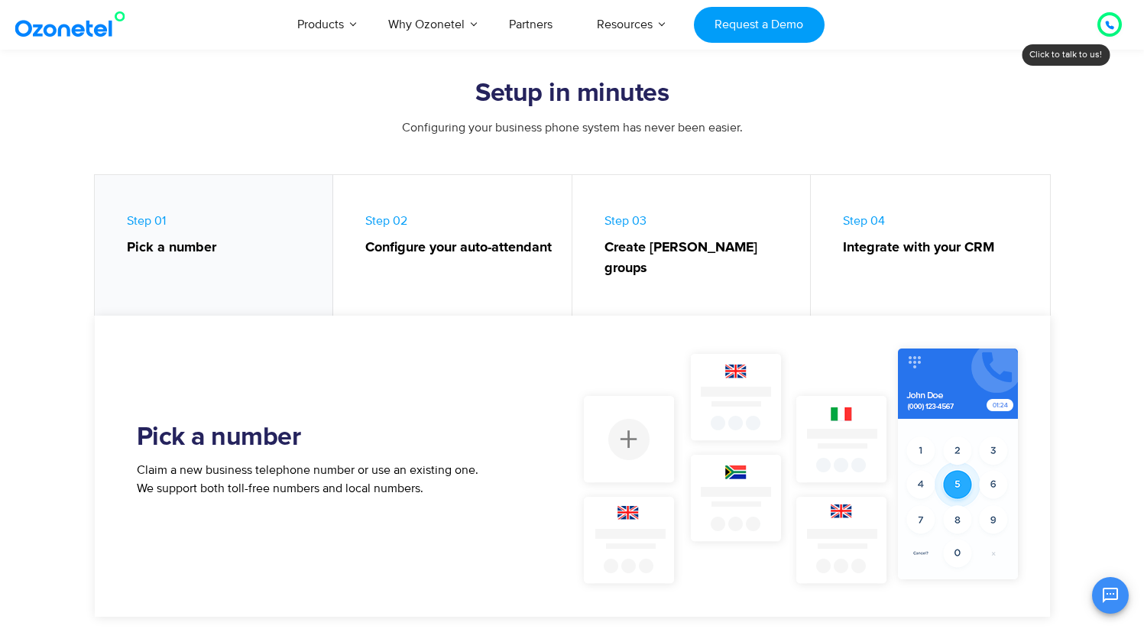
scroll to position [566, 0]
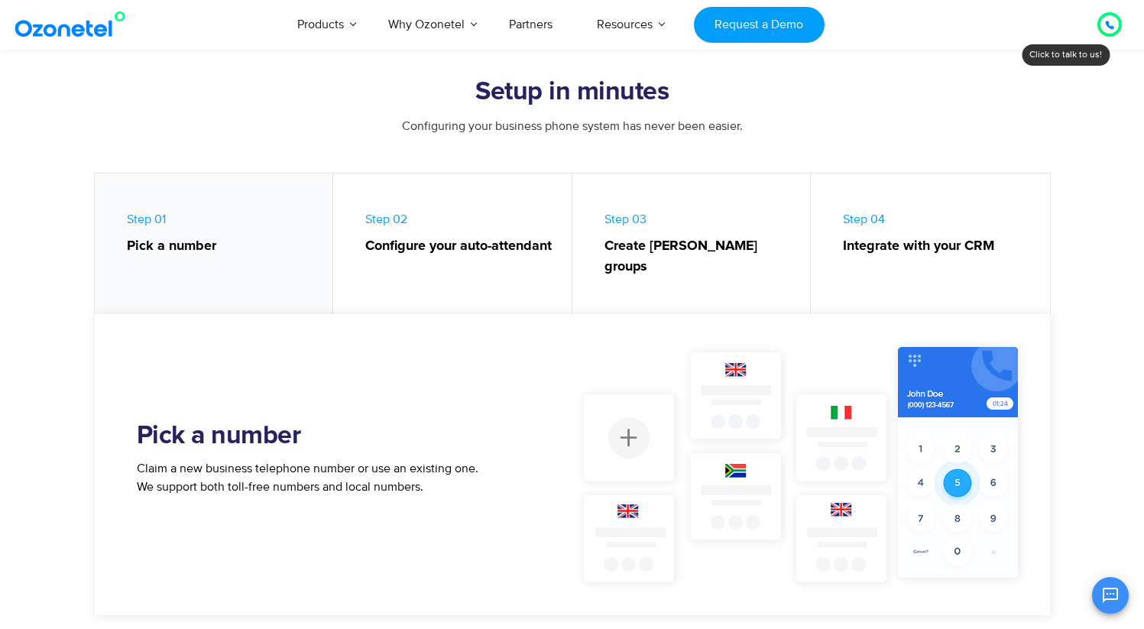
click at [489, 267] on link "Step 02 Configure your auto-attendant" at bounding box center [452, 247] width 239 height 148
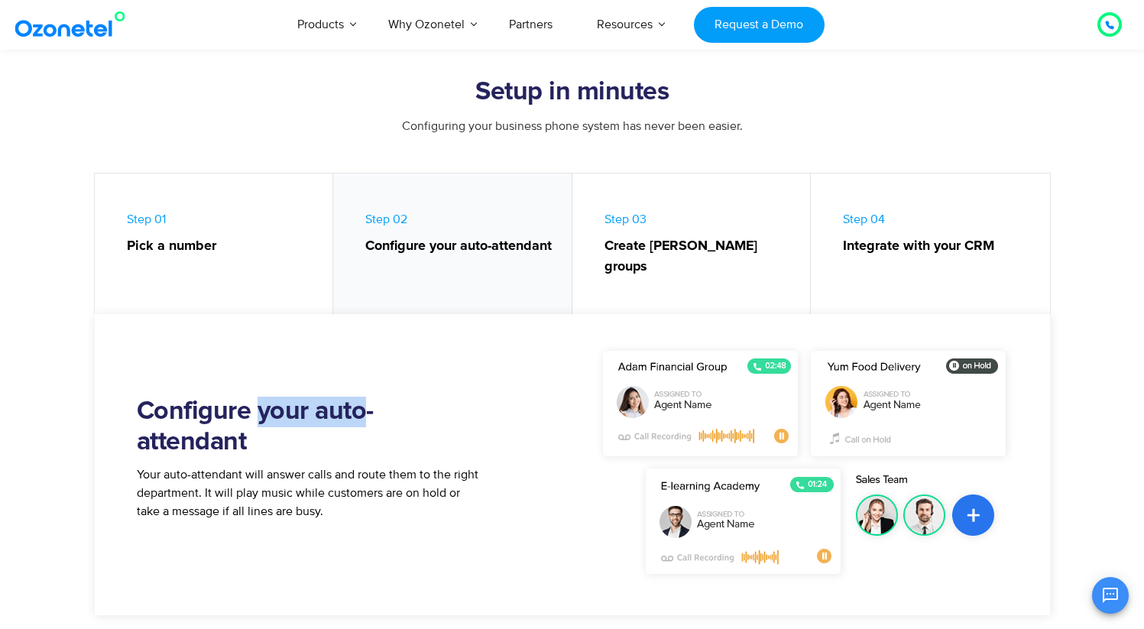
drag, startPoint x: 261, startPoint y: 397, endPoint x: 359, endPoint y: 396, distance: 97.8
click at [359, 396] on h2 "Configure your auto-attendant" at bounding box center [309, 426] width 344 height 61
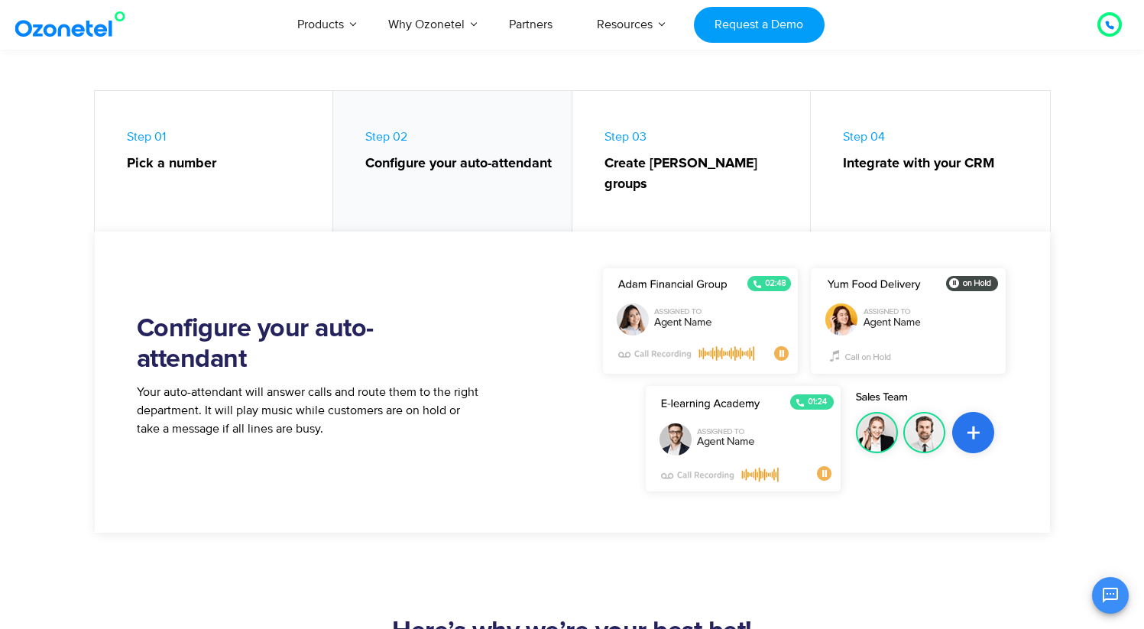
scroll to position [689, 0]
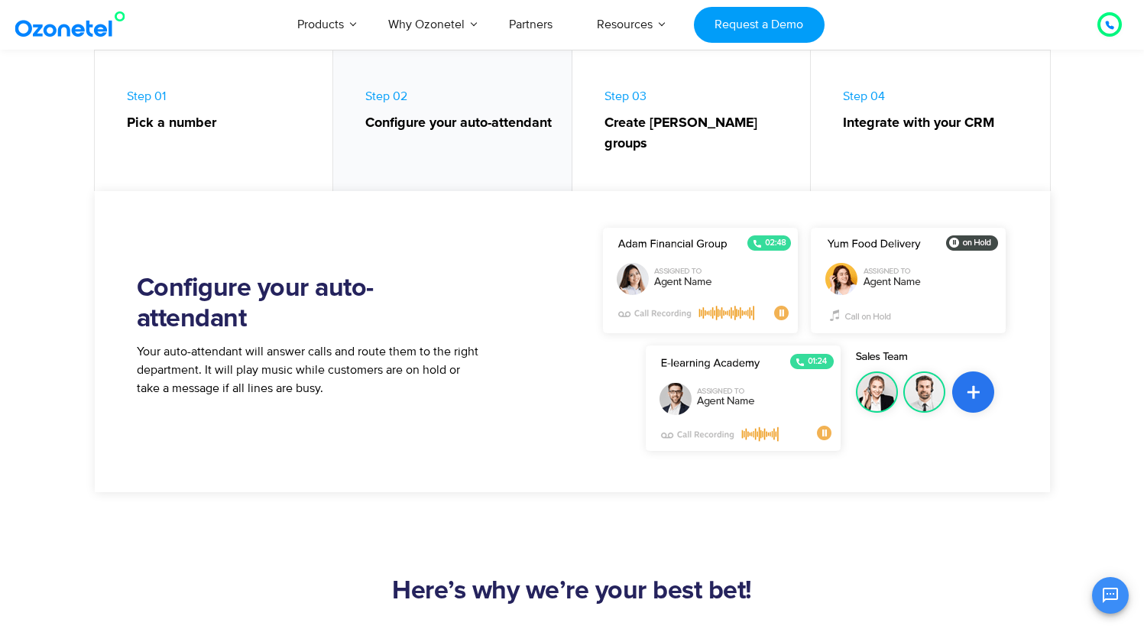
click at [865, 148] on link "Step 04 Integrate with your CRM" at bounding box center [930, 124] width 239 height 148
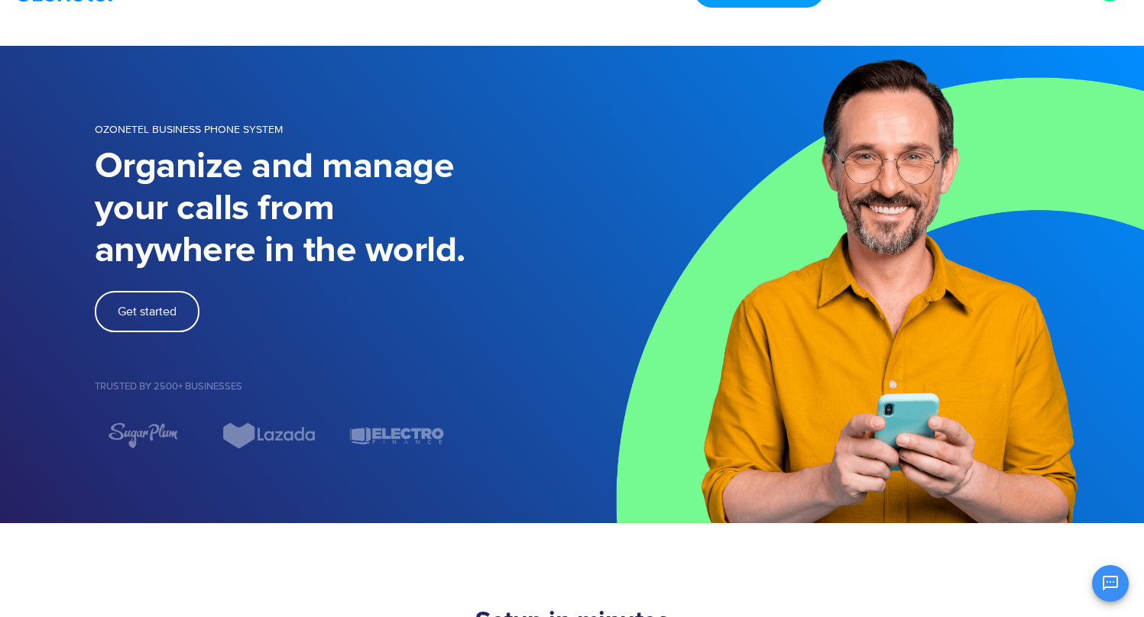
scroll to position [0, 0]
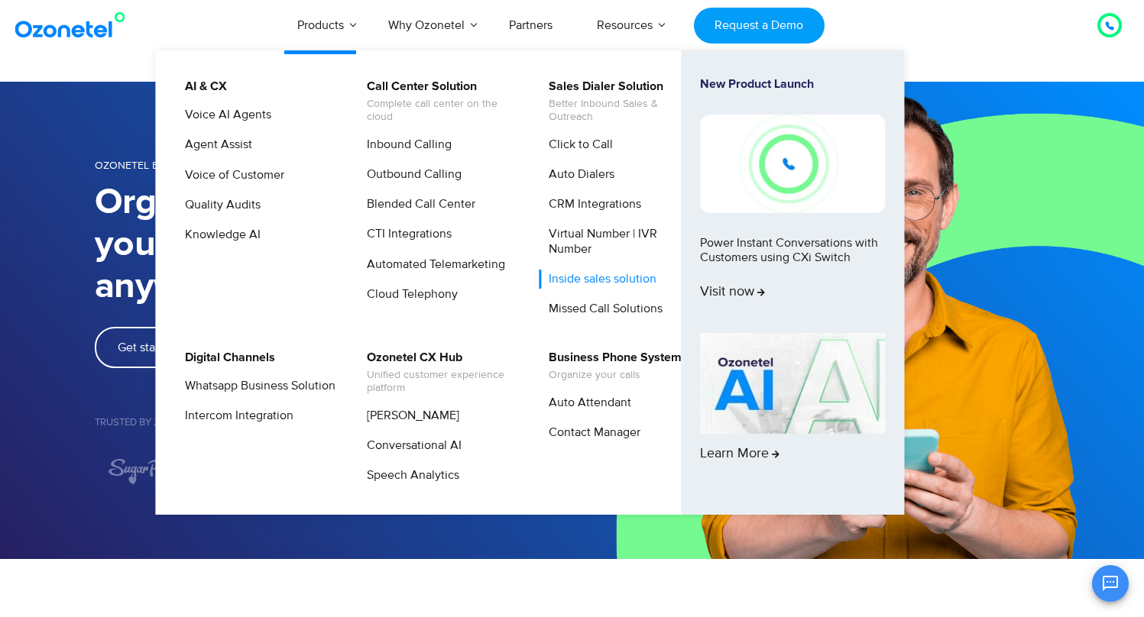
click at [622, 284] on link "Inside sales solution" at bounding box center [599, 279] width 120 height 19
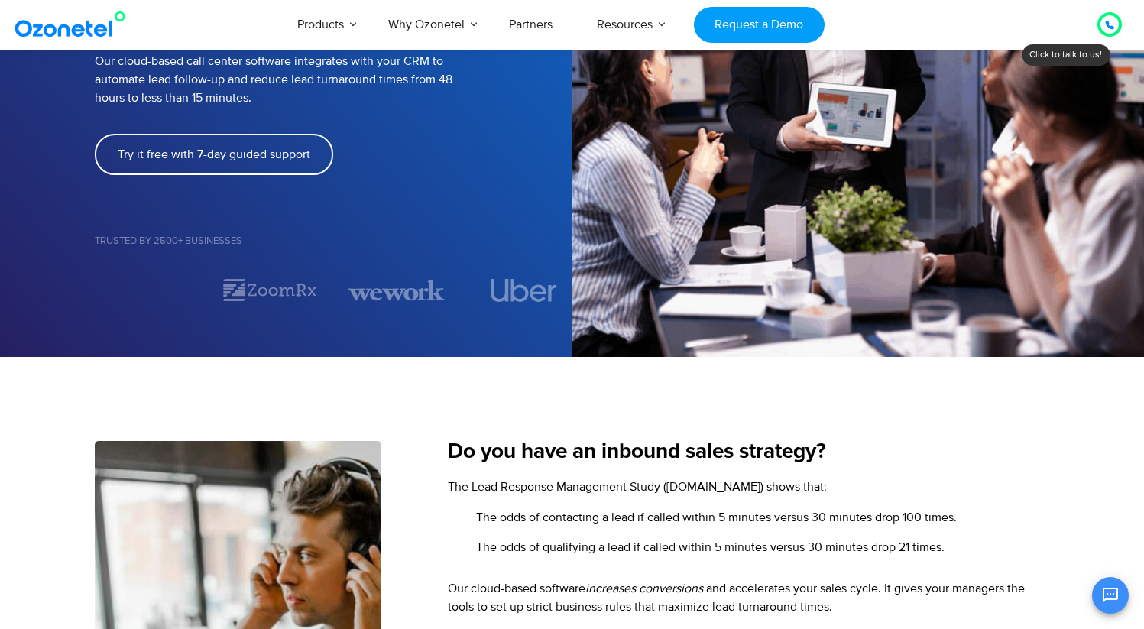
scroll to position [209, 0]
